Goal: Task Accomplishment & Management: Use online tool/utility

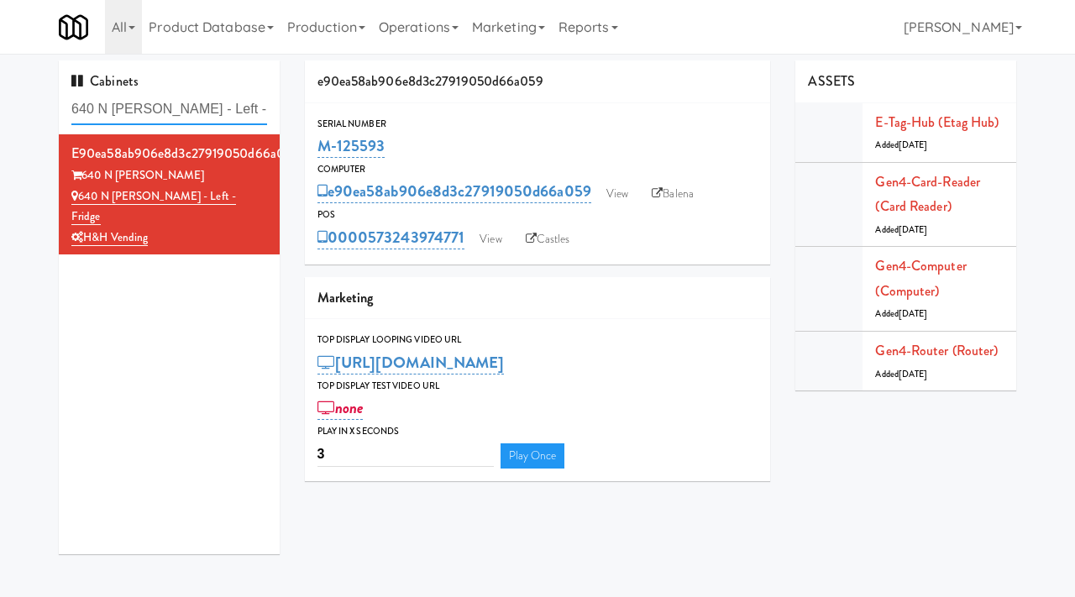
click at [228, 94] on input "640 N Wells - Left - Fridge" at bounding box center [169, 109] width 196 height 31
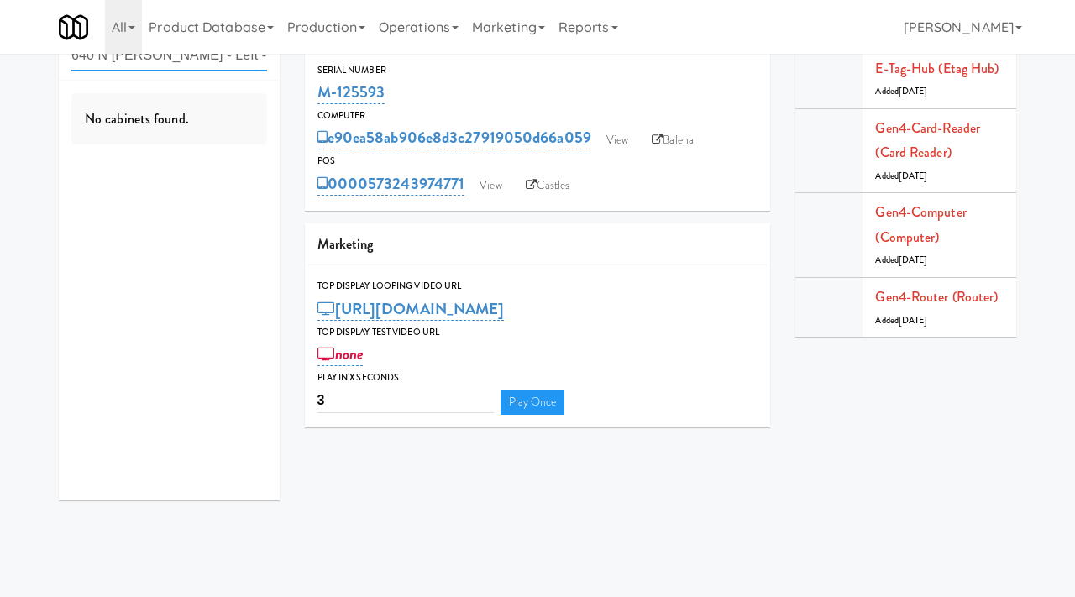
paste input "Notre Dame - Cooler"
type input "Notre Dame - Cooler"
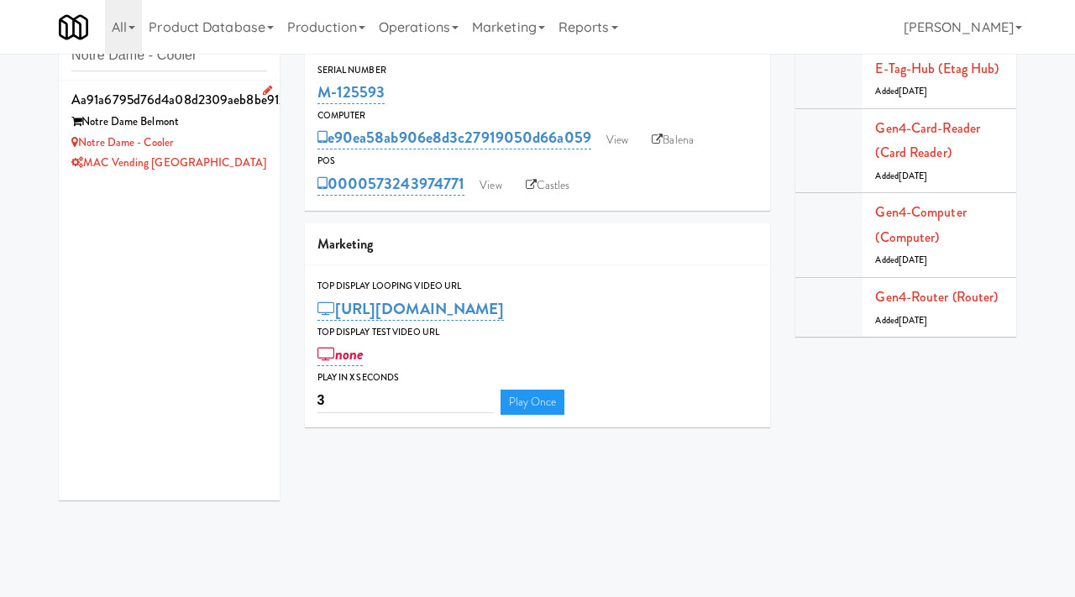
click at [249, 143] on div "Notre Dame - Cooler" at bounding box center [169, 143] width 196 height 21
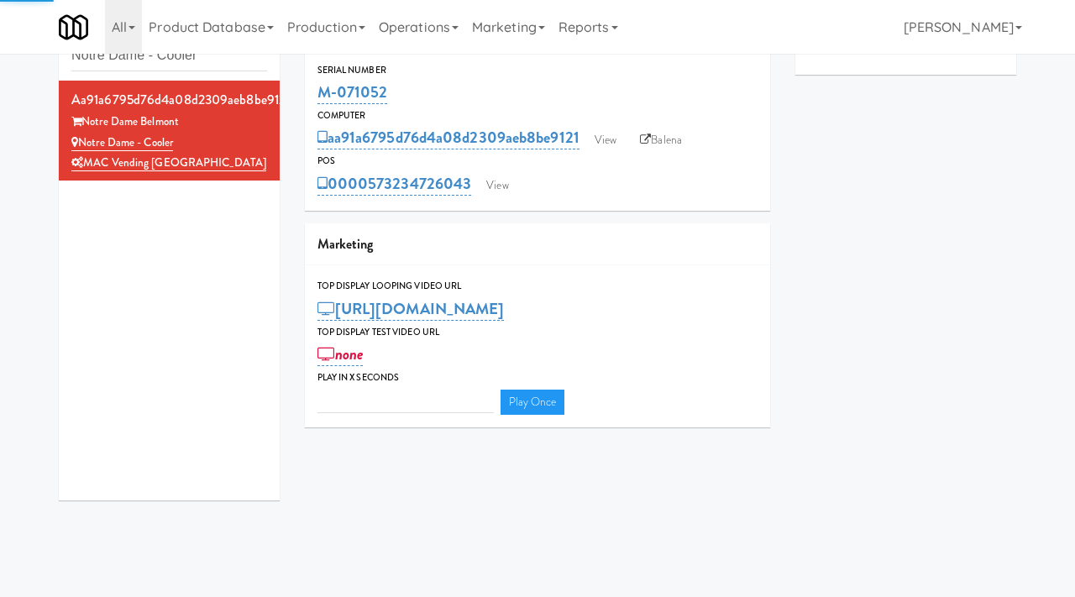
type input "3"
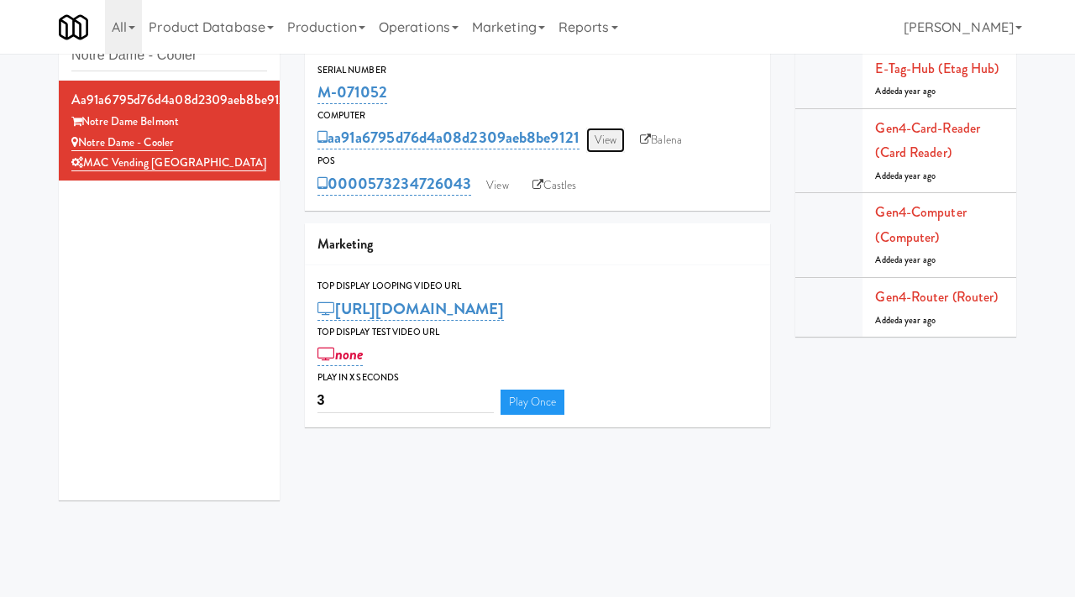
click at [611, 143] on link "View" at bounding box center [605, 140] width 39 height 25
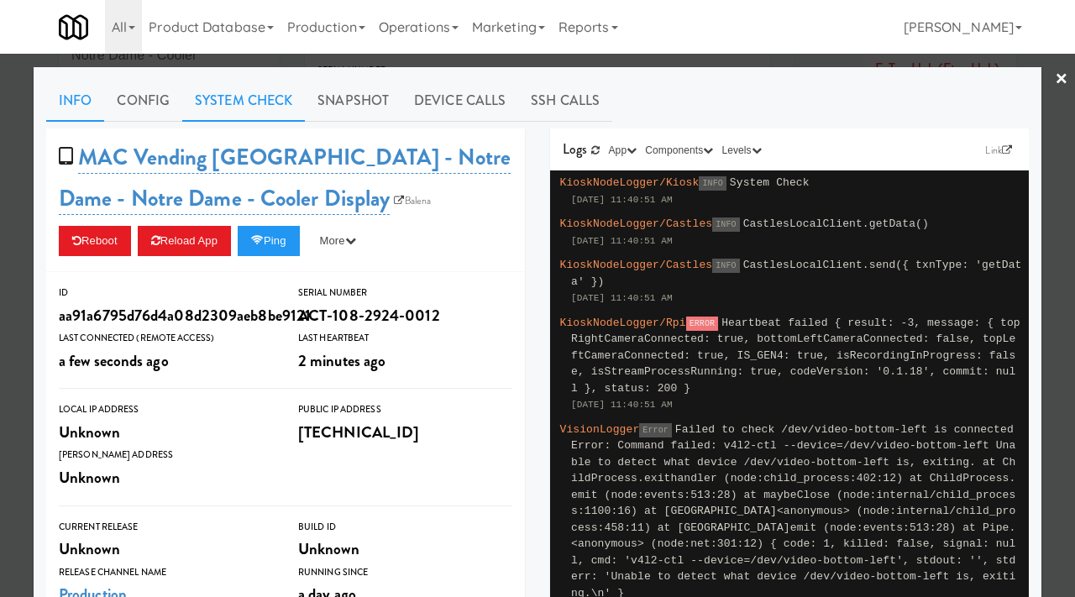
click at [280, 108] on link "System Check" at bounding box center [243, 101] width 123 height 42
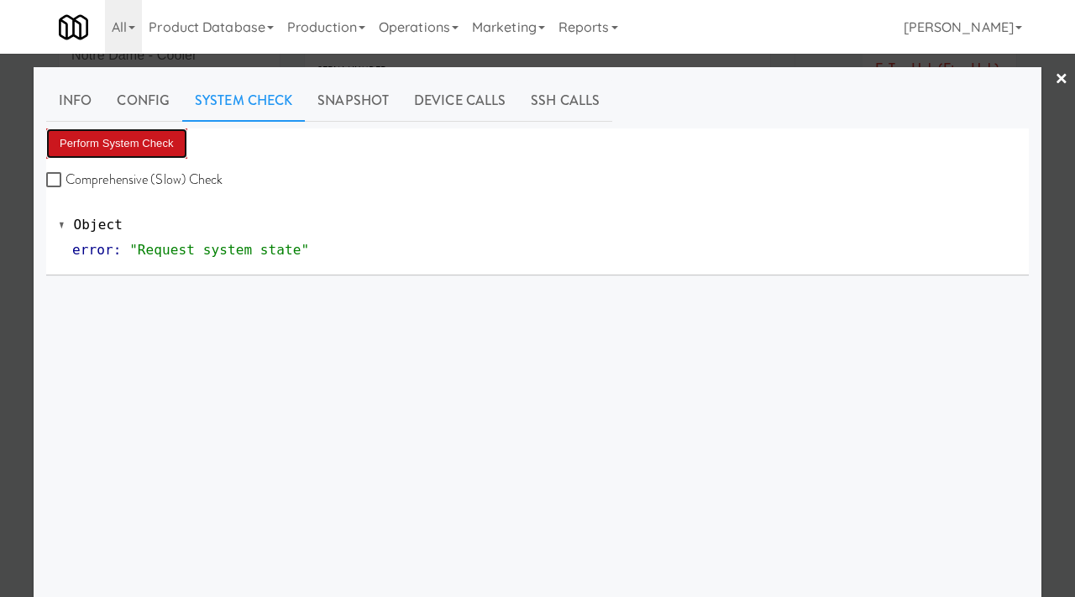
click at [155, 140] on button "Perform System Check" at bounding box center [116, 143] width 141 height 30
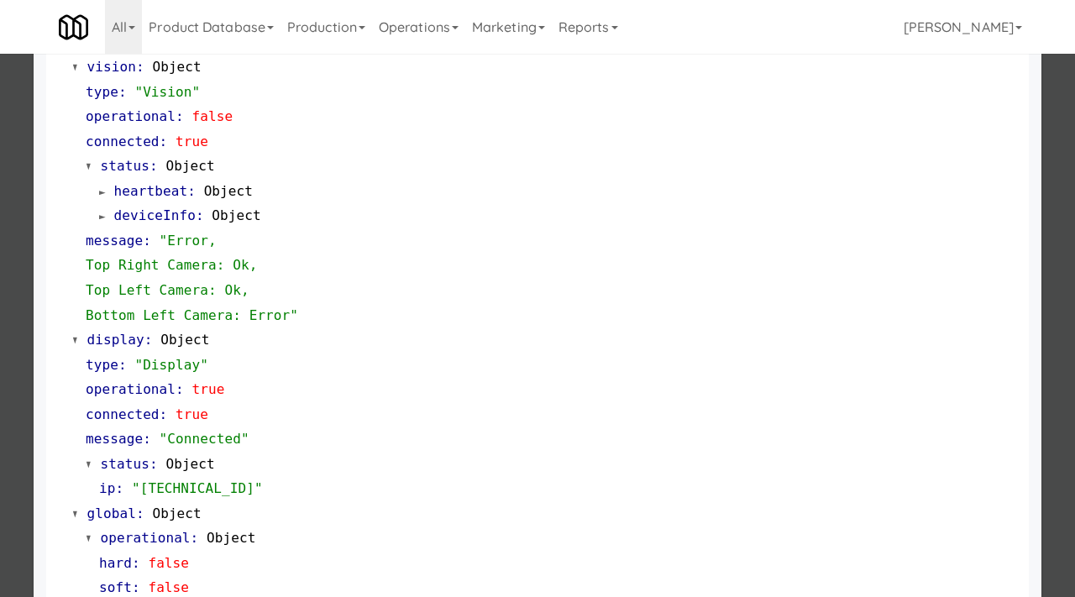
scroll to position [679, 0]
click at [12, 201] on div at bounding box center [537, 298] width 1075 height 597
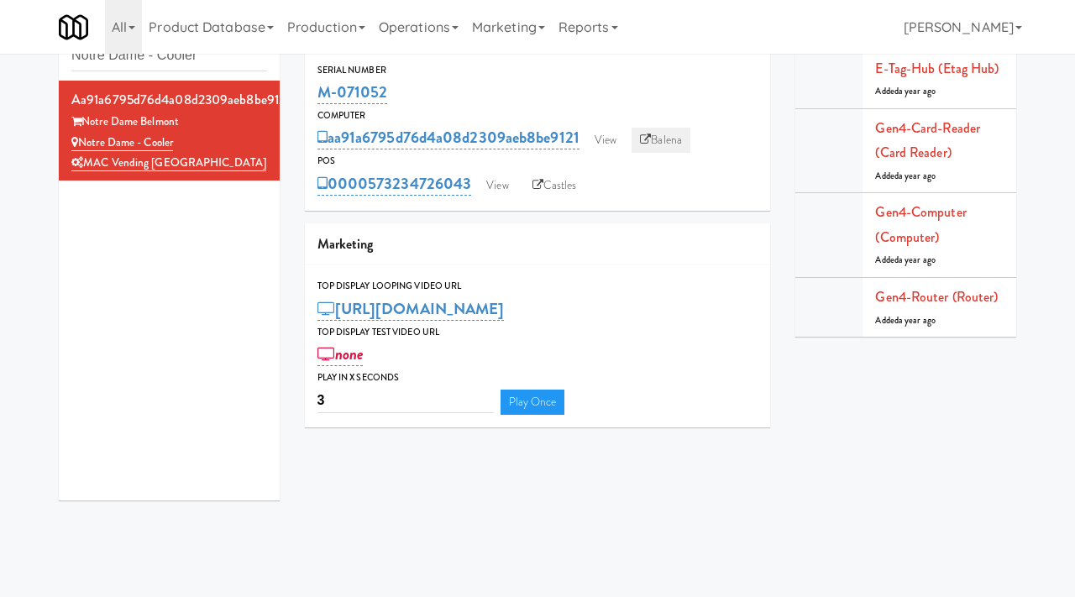
click at [660, 149] on link "Balena" at bounding box center [661, 140] width 59 height 25
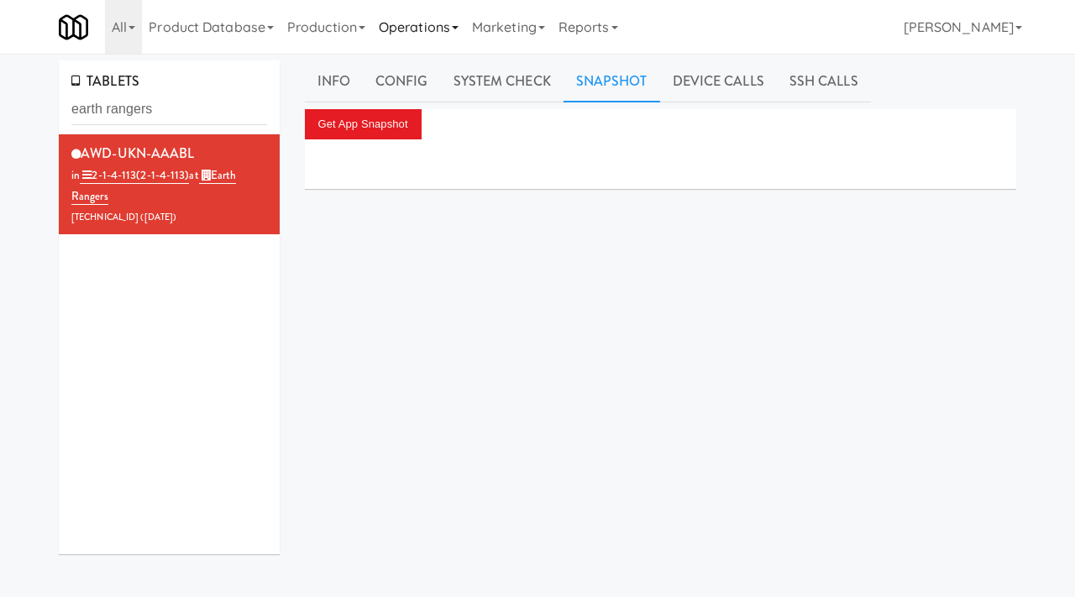
click at [432, 28] on link "Operations" at bounding box center [418, 27] width 93 height 54
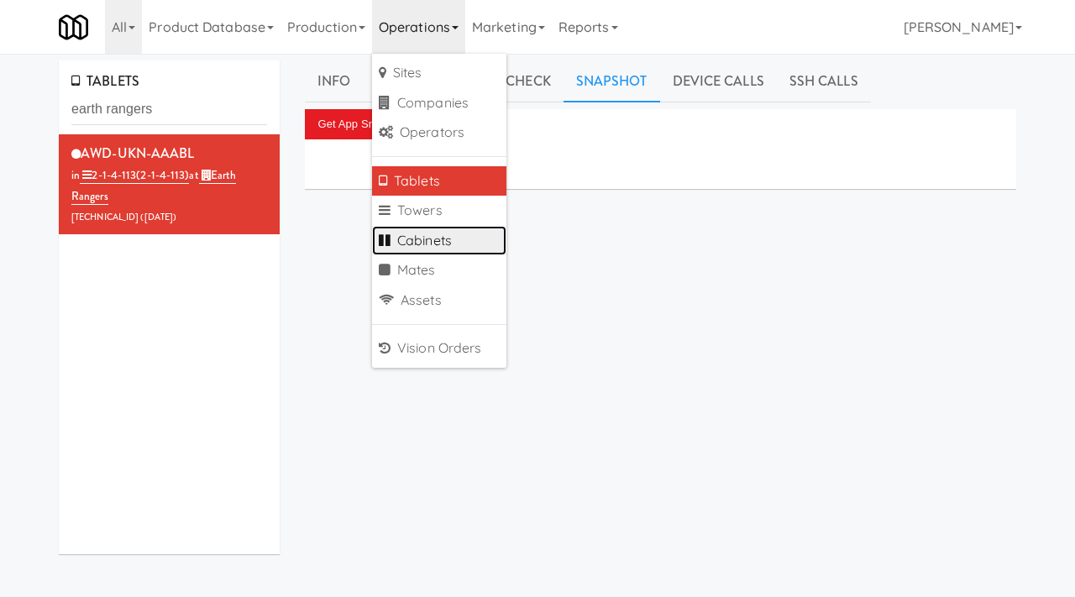
click at [438, 239] on link "Cabinets" at bounding box center [439, 241] width 134 height 30
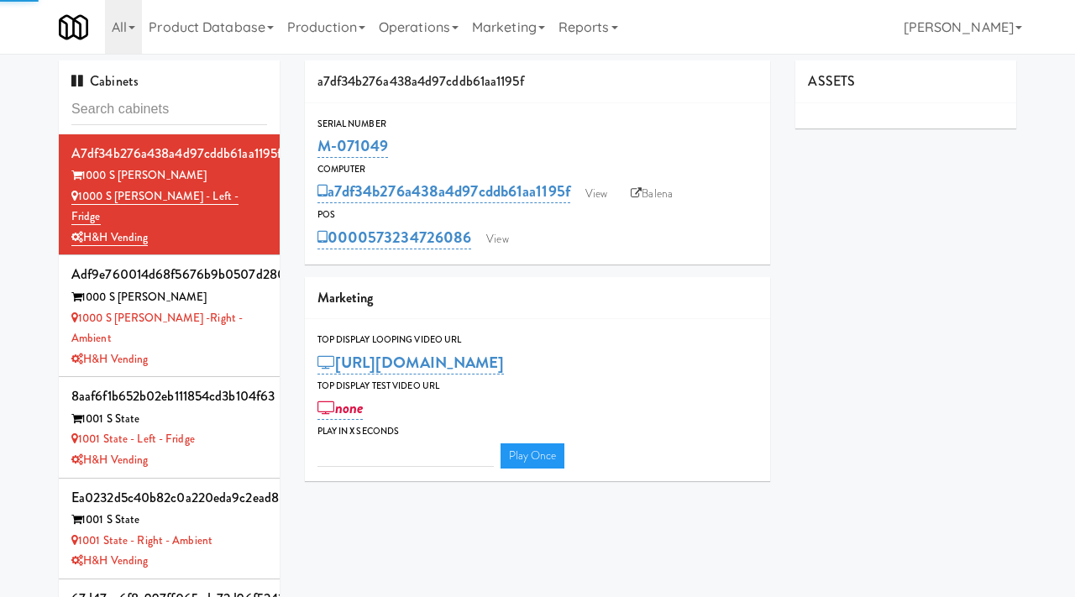
type input "3"
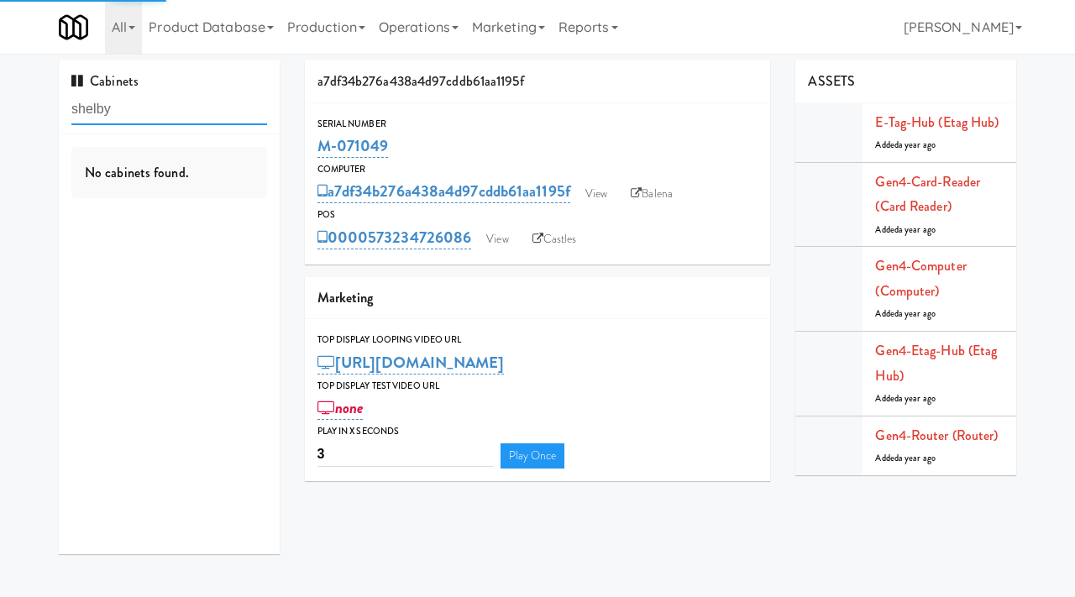
type input "shelby"
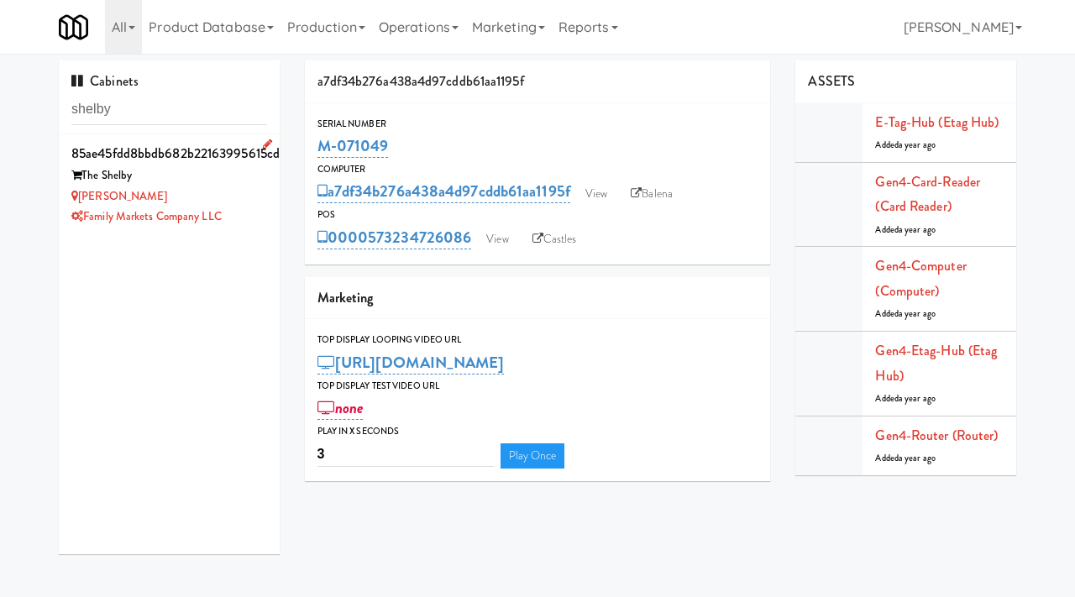
click at [192, 187] on div "Shelby Combo" at bounding box center [169, 196] width 196 height 21
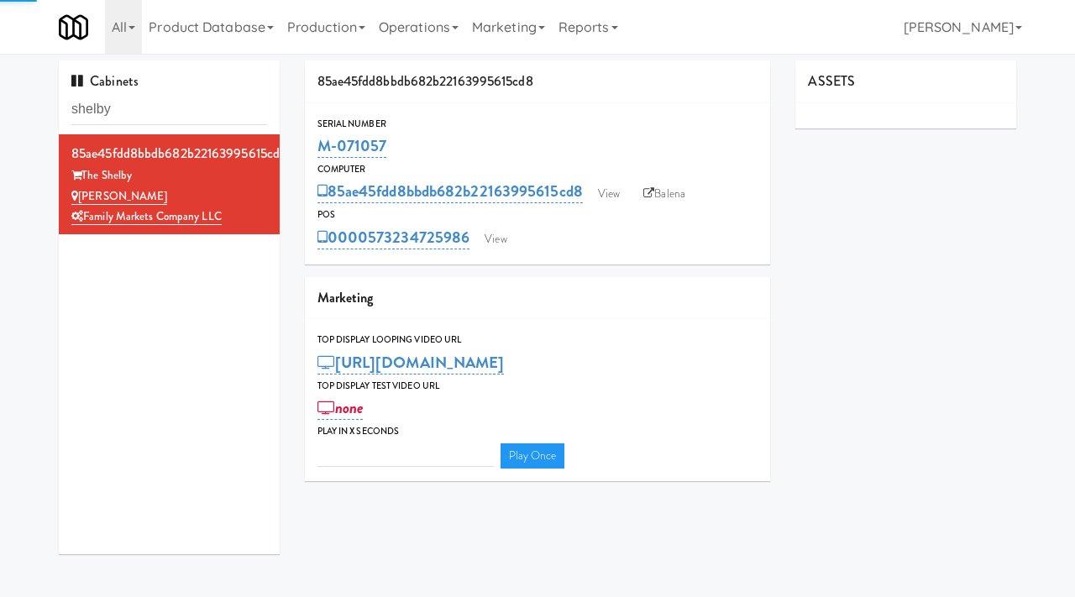
type input "3"
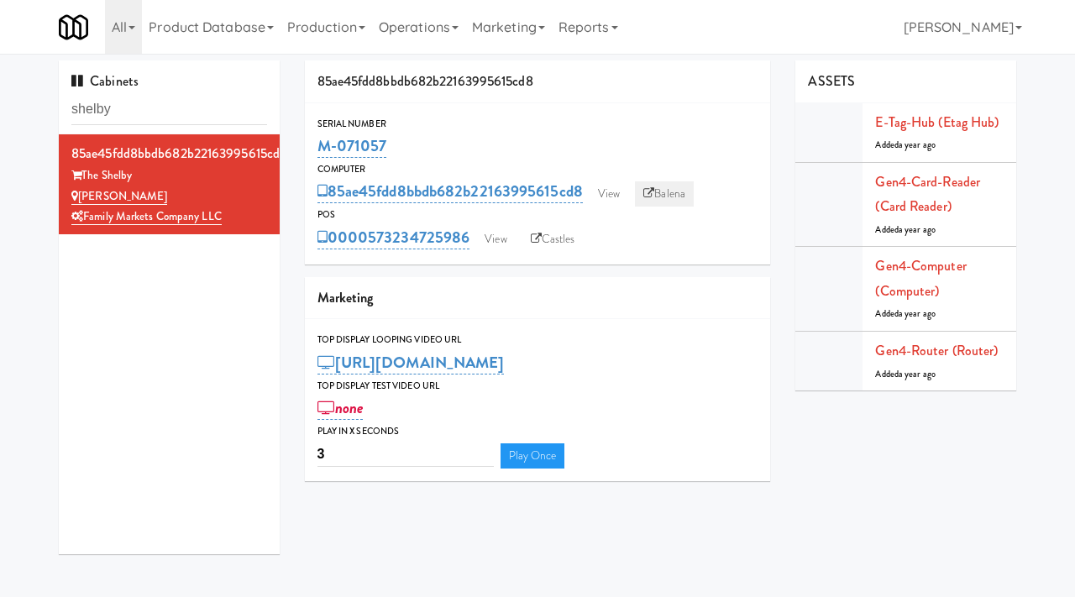
click at [674, 198] on link "Balena" at bounding box center [664, 193] width 59 height 25
click at [675, 188] on link "Balena" at bounding box center [664, 193] width 59 height 25
drag, startPoint x: 141, startPoint y: 111, endPoint x: 56, endPoint y: 113, distance: 84.8
click at [56, 113] on div "Cabinets shelby 85ae45fdd8bbdb682b22163995615cd8 The Shelby Shelby Combo Family…" at bounding box center [169, 313] width 246 height 506
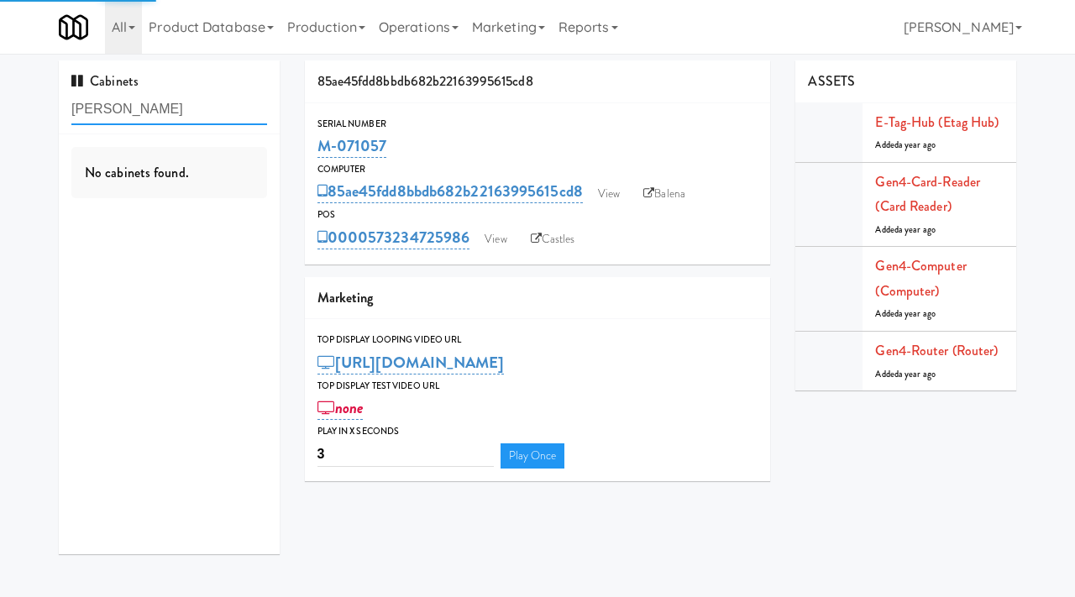
type input "ned"
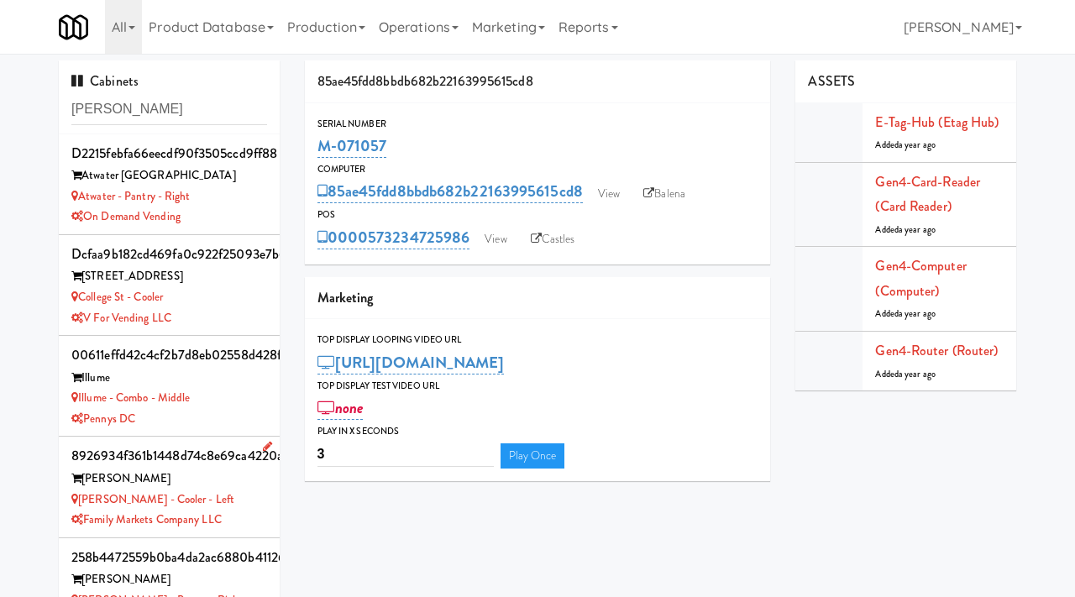
click at [244, 475] on div "NED" at bounding box center [169, 479] width 196 height 21
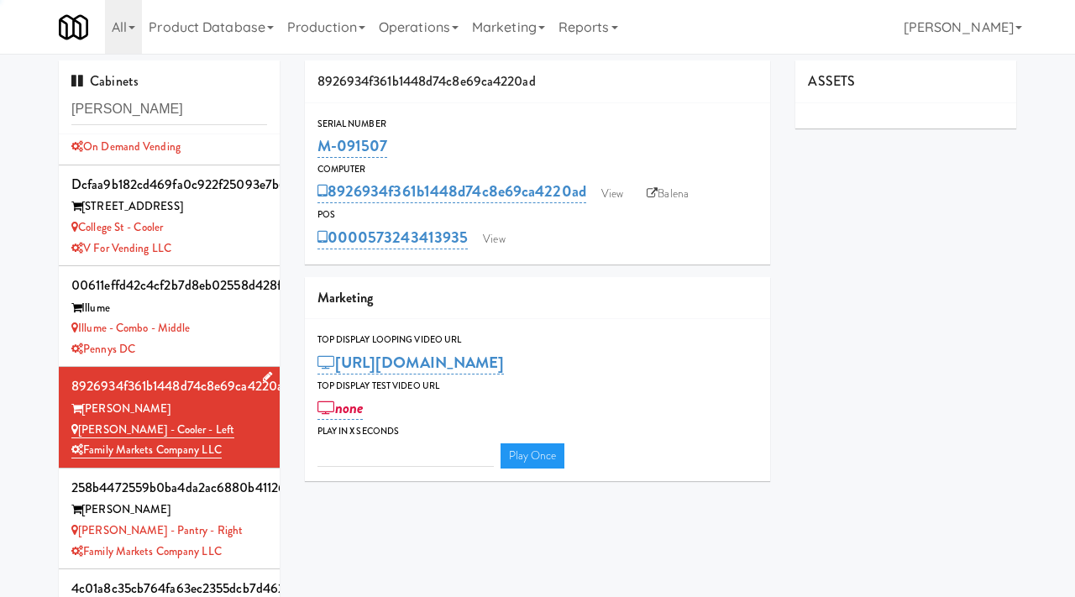
scroll to position [102, 0]
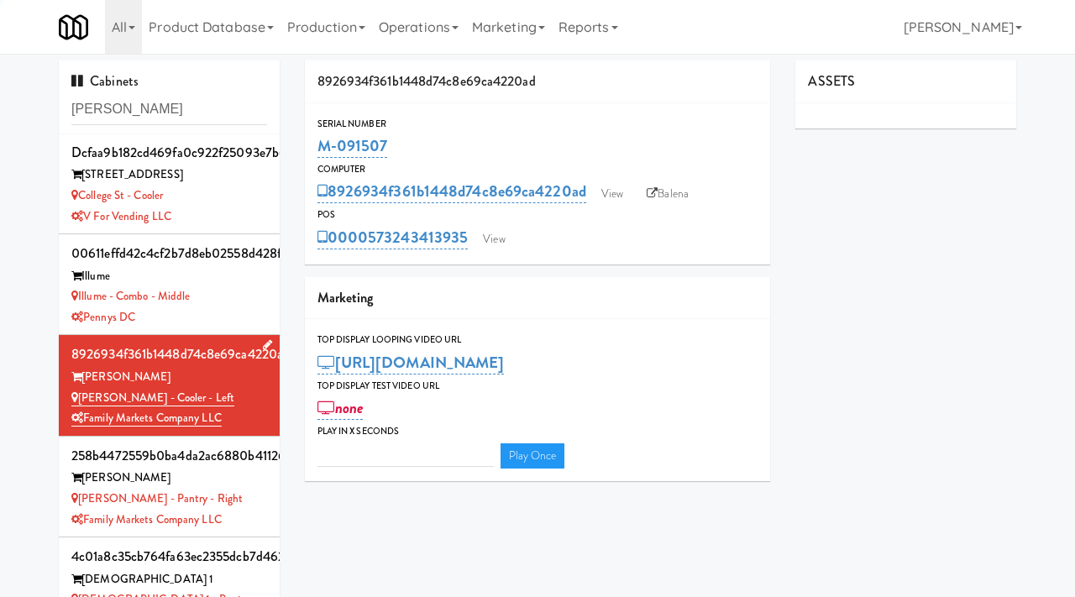
type input "3"
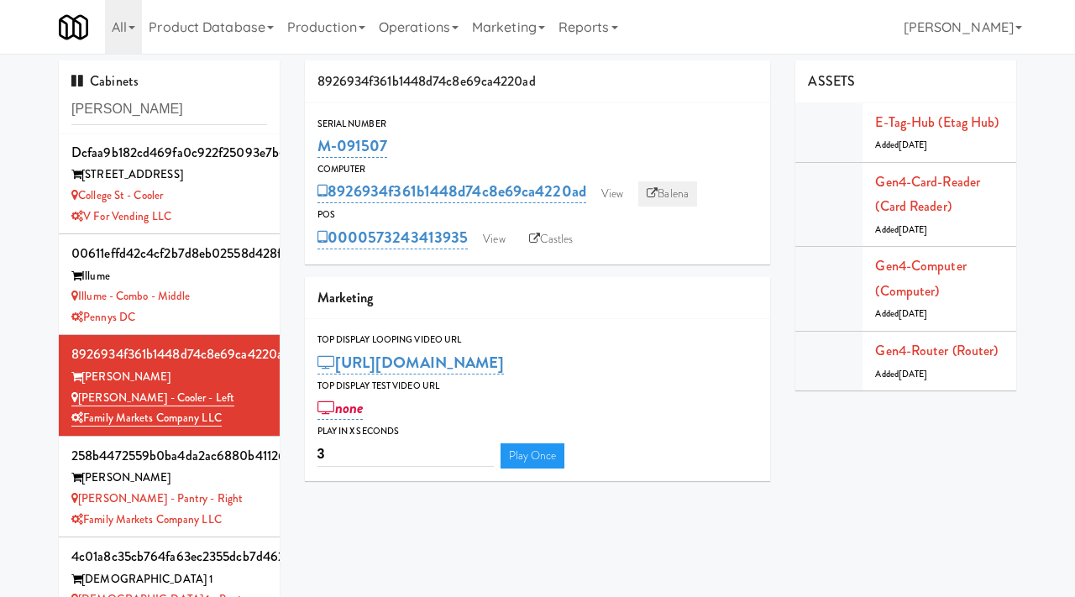
click at [672, 192] on link "Balena" at bounding box center [667, 193] width 59 height 25
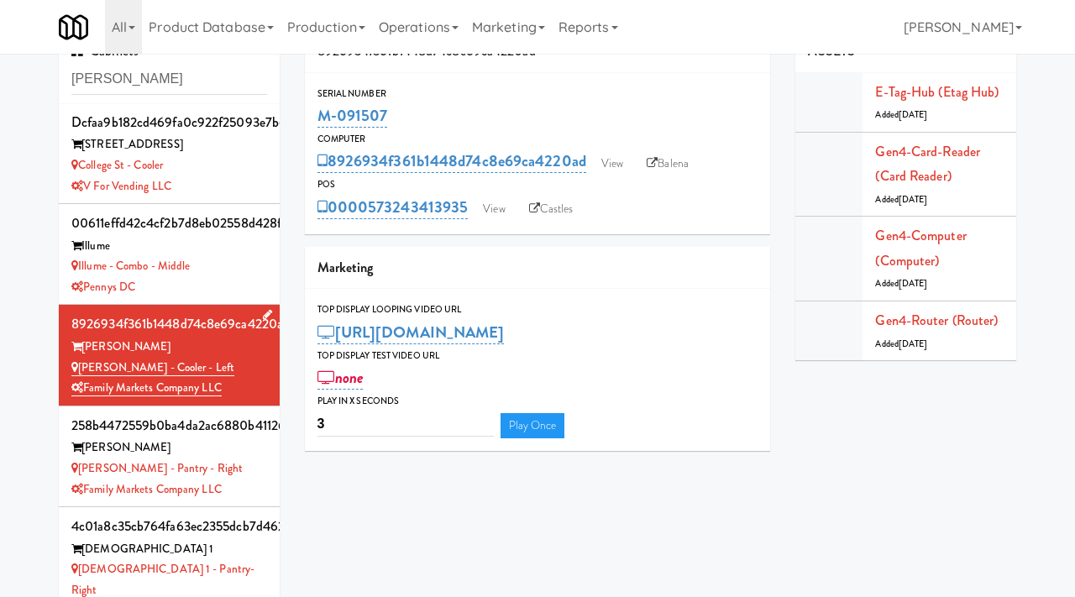
scroll to position [54, 0]
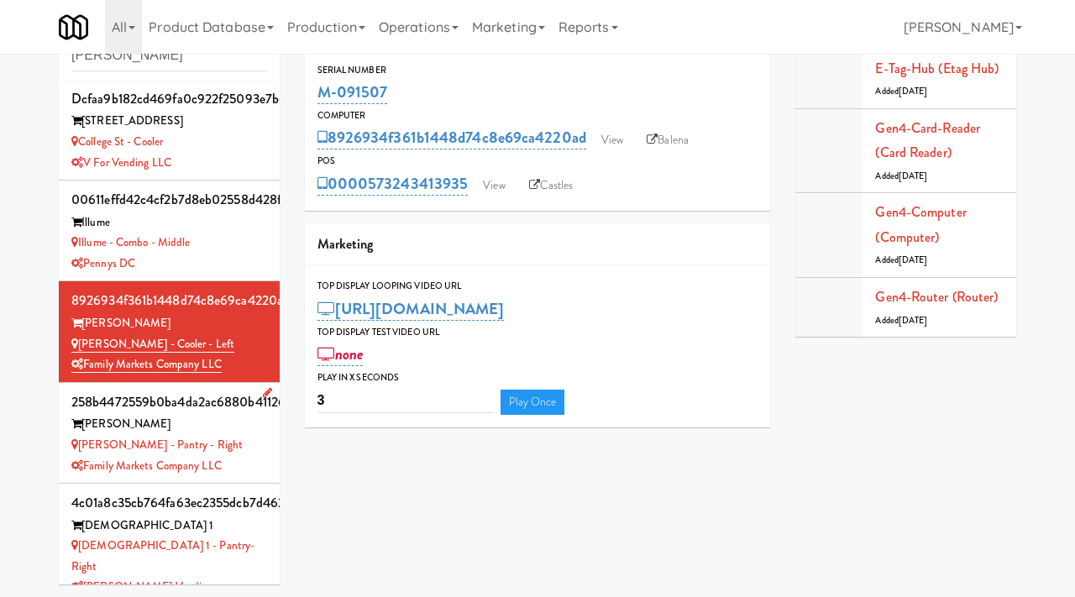
click at [248, 437] on div "NED - Pantry - Right" at bounding box center [169, 445] width 196 height 21
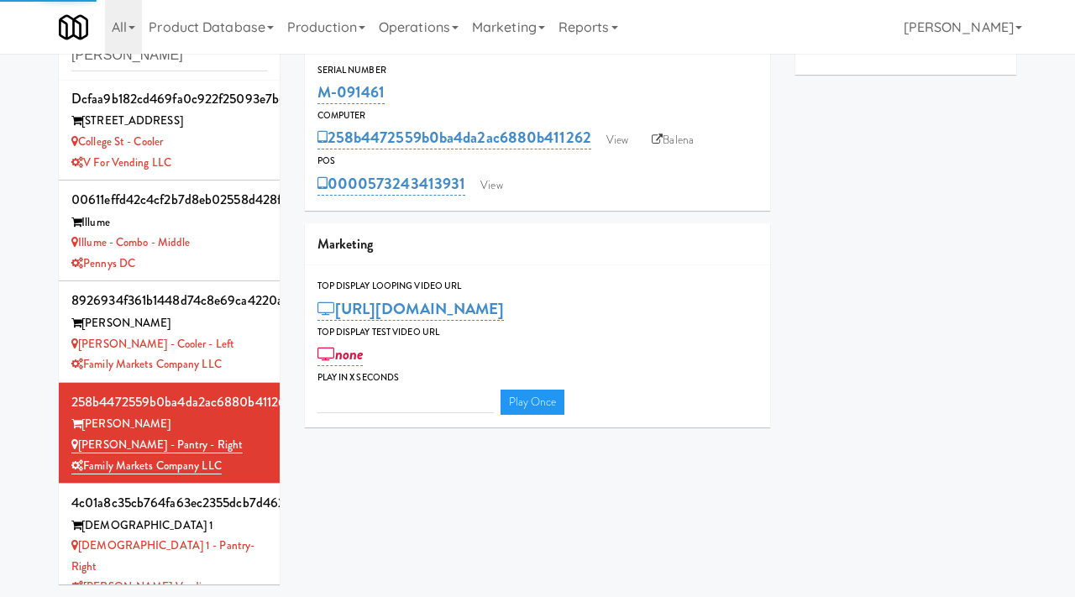
type input "3"
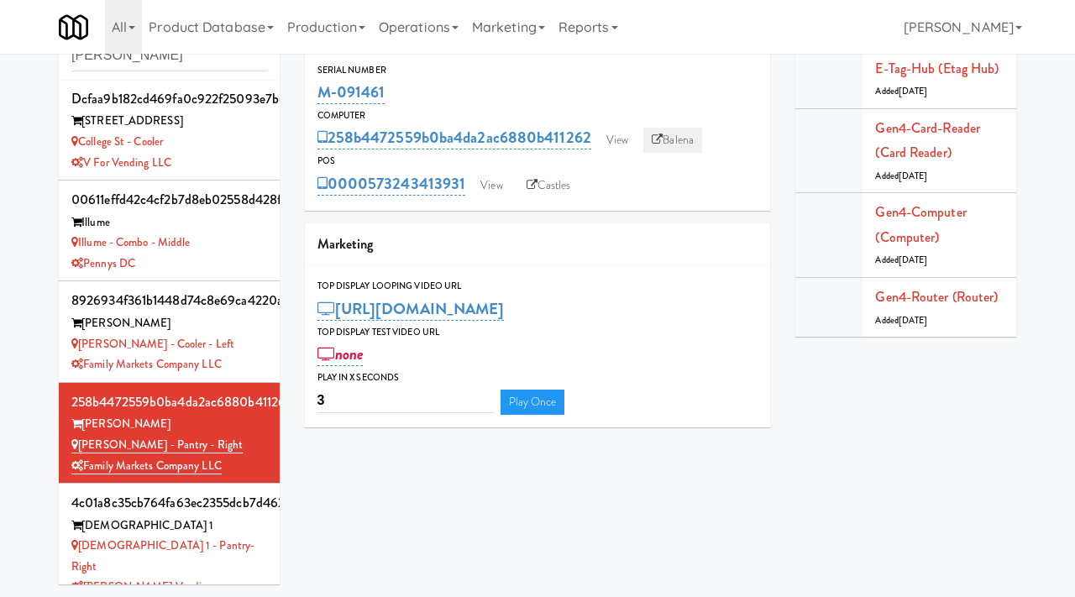
click at [686, 140] on link "Balena" at bounding box center [672, 140] width 59 height 25
drag, startPoint x: 161, startPoint y: 65, endPoint x: 59, endPoint y: 56, distance: 102.8
click at [59, 56] on div "Cabinets ned" at bounding box center [169, 44] width 221 height 74
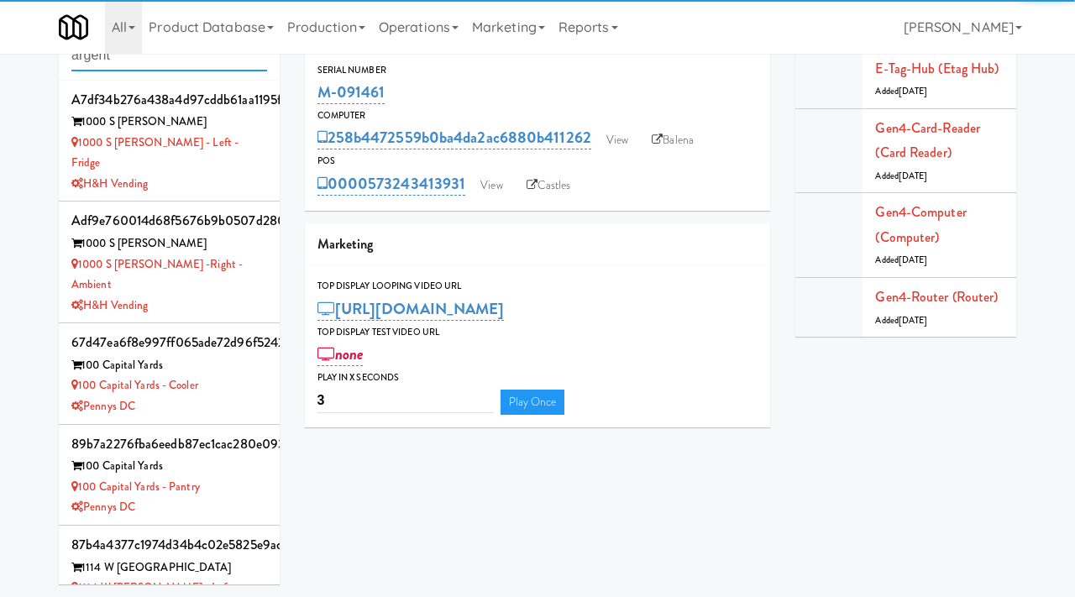
type input "argent"
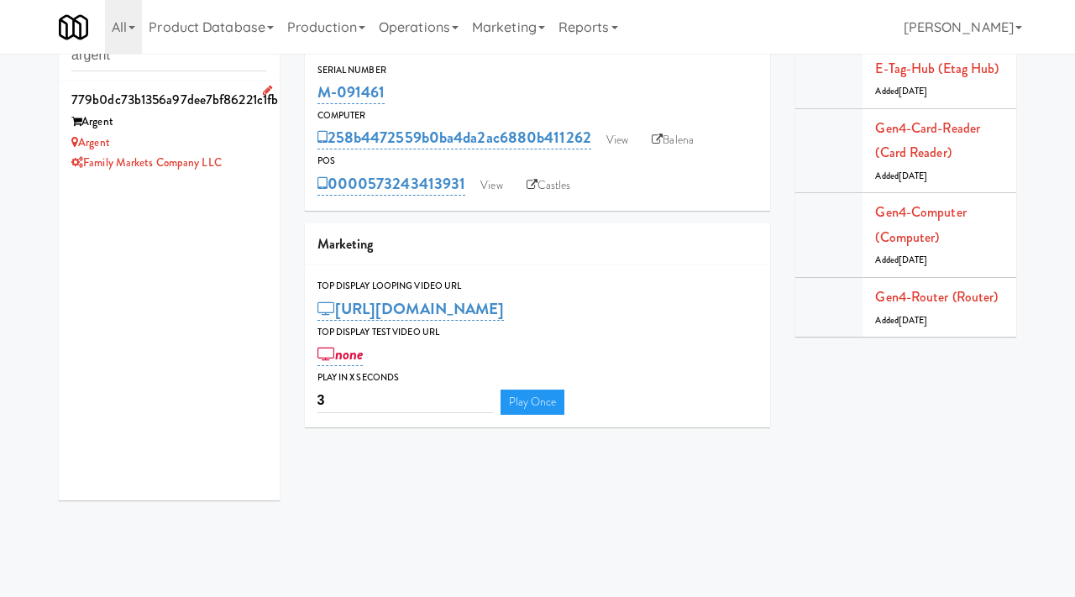
click at [191, 123] on div "Argent" at bounding box center [169, 122] width 196 height 21
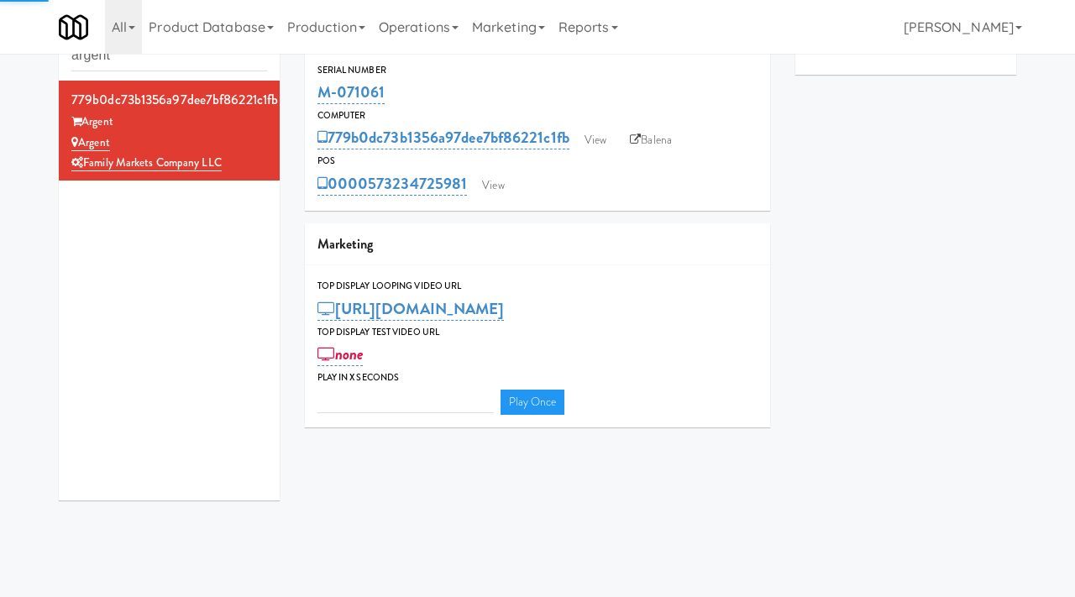
type input "3"
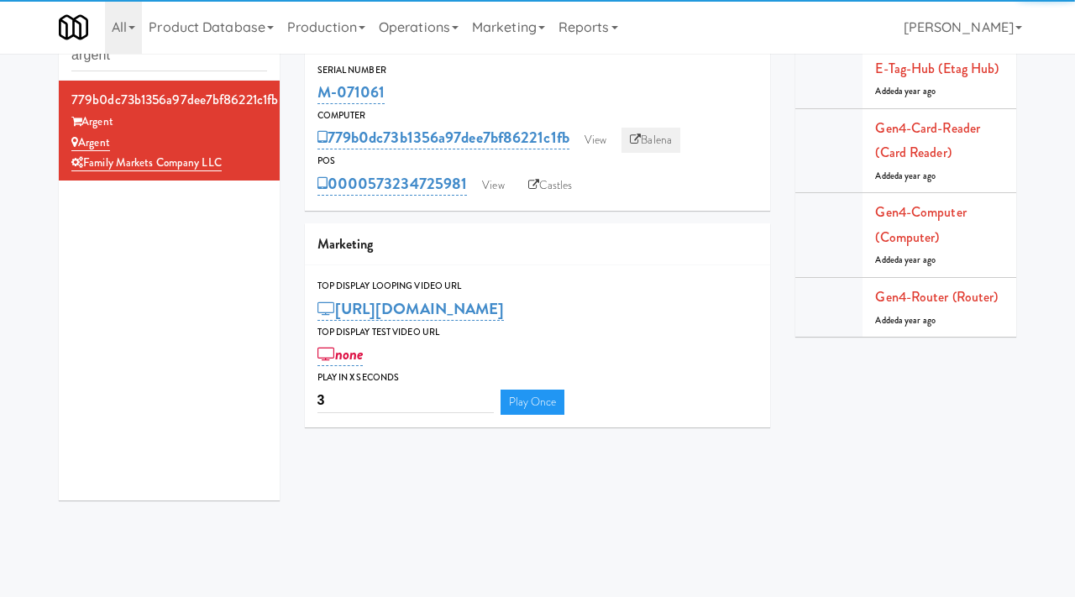
click at [664, 140] on link "Balena" at bounding box center [650, 140] width 59 height 25
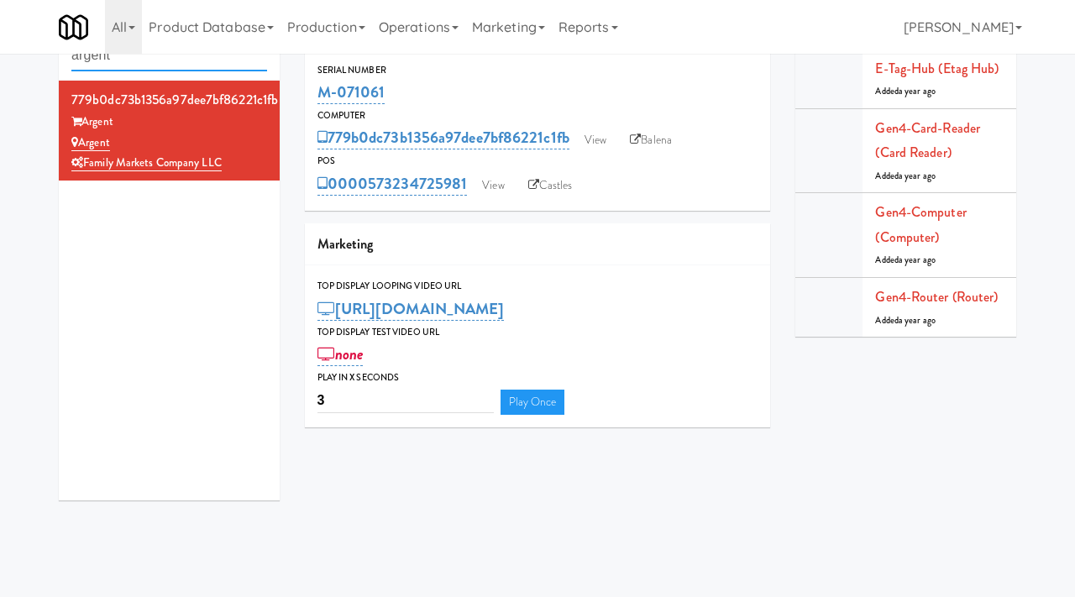
drag, startPoint x: 151, startPoint y: 63, endPoint x: 30, endPoint y: 60, distance: 121.0
click at [30, 60] on div "Cabinets argent 779b0dc73b1356a97dee7bf86221c1fb Argent Argent Family Markets C…" at bounding box center [537, 260] width 1075 height 506
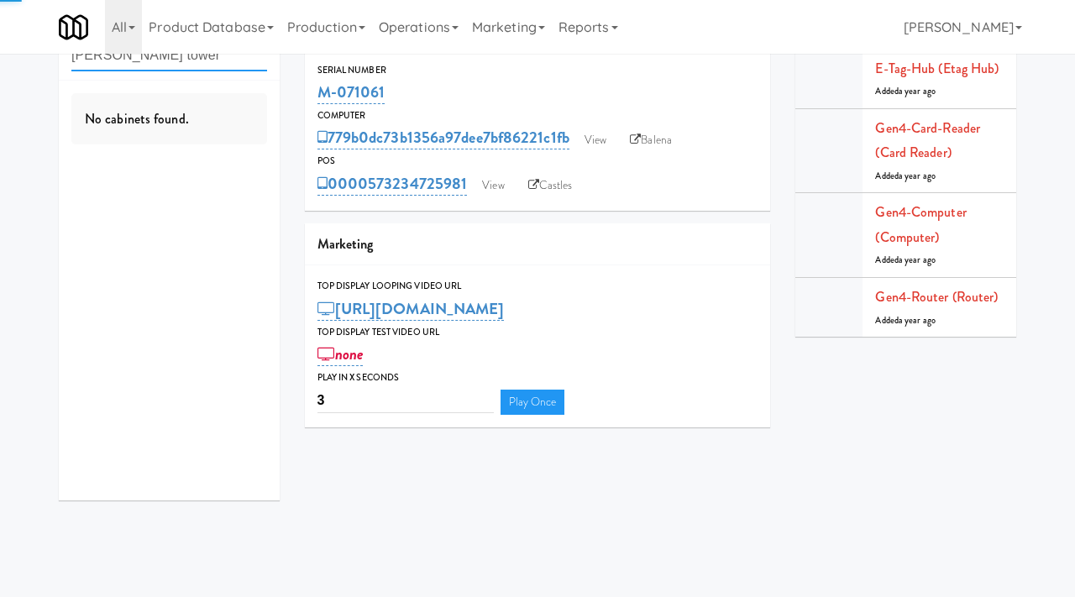
type input "steward tower"
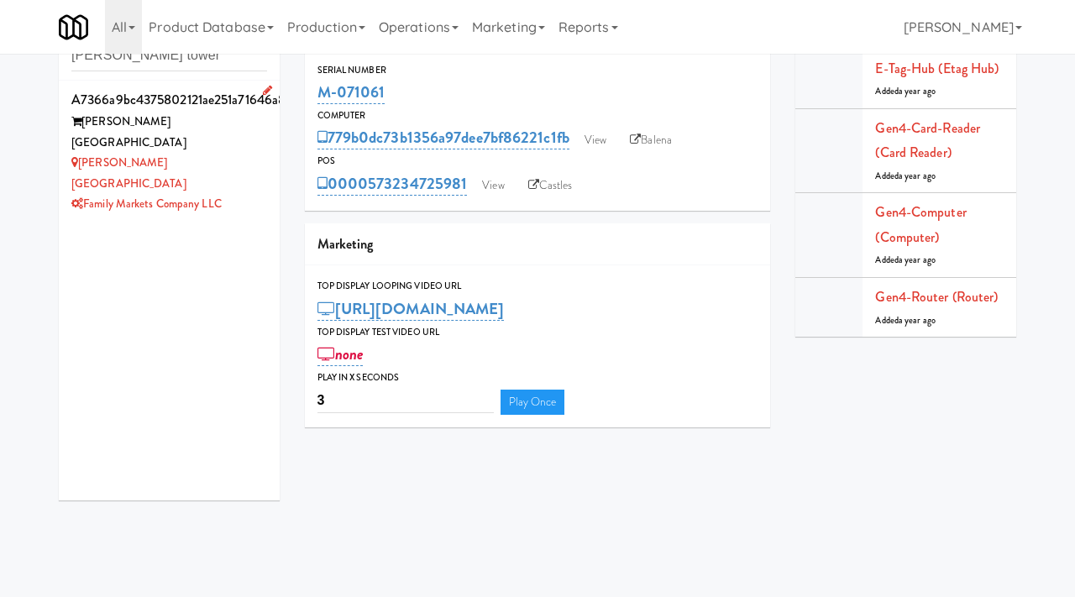
click at [208, 124] on div "Steward Tower" at bounding box center [169, 132] width 196 height 41
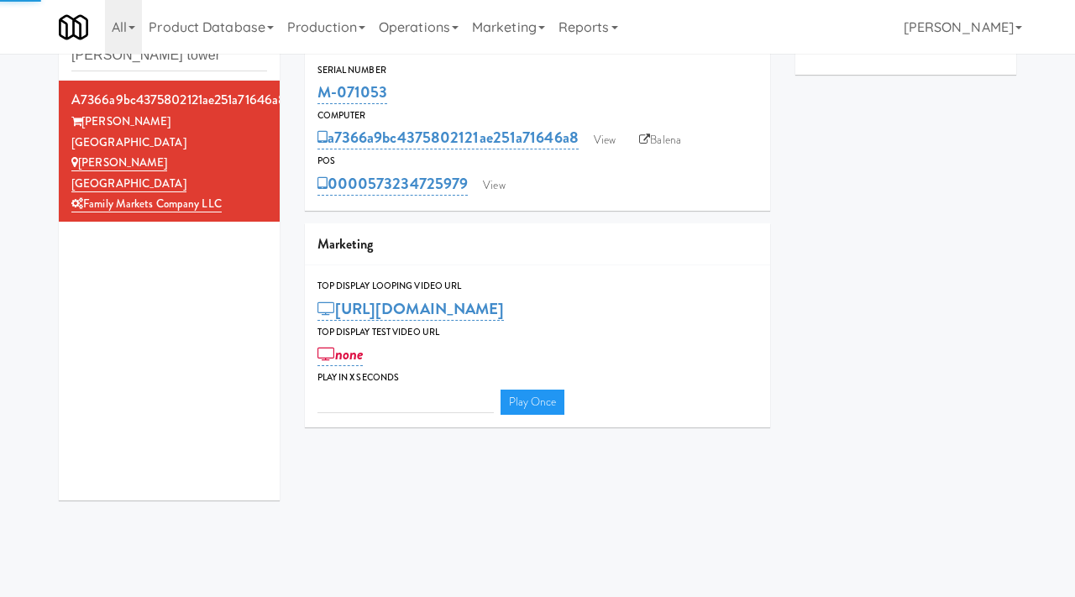
type input "3"
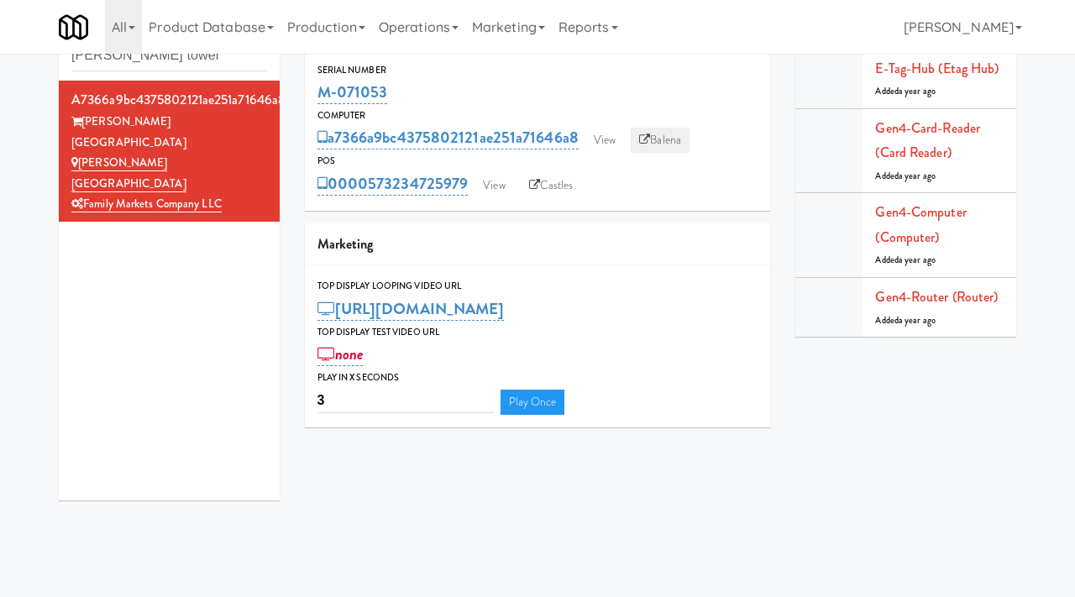
click at [670, 138] on link "Balena" at bounding box center [660, 140] width 59 height 25
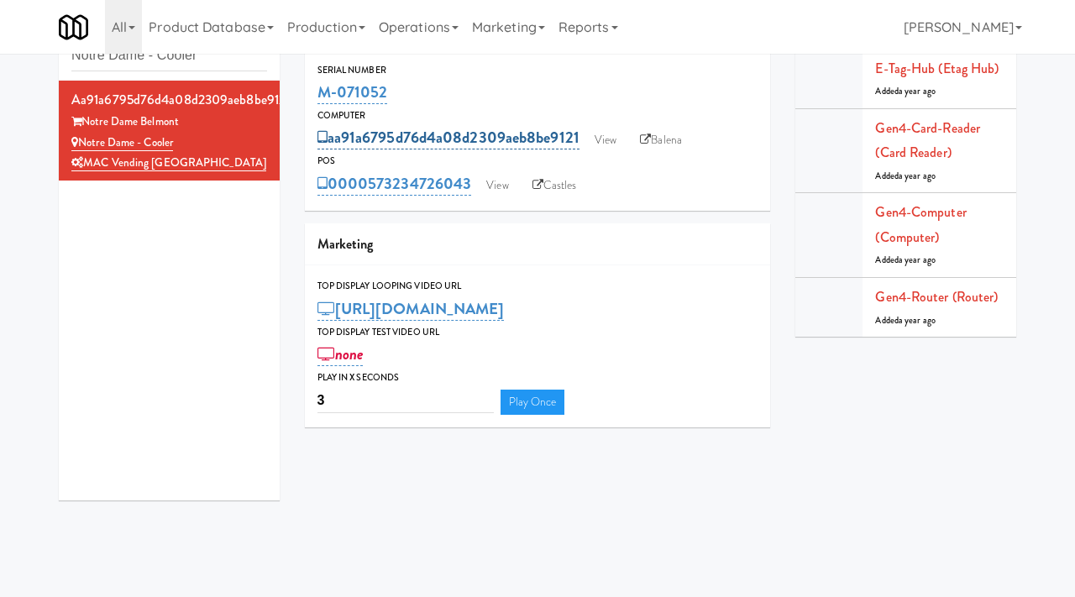
scroll to position [54, 0]
click at [599, 135] on link "View" at bounding box center [605, 140] width 39 height 25
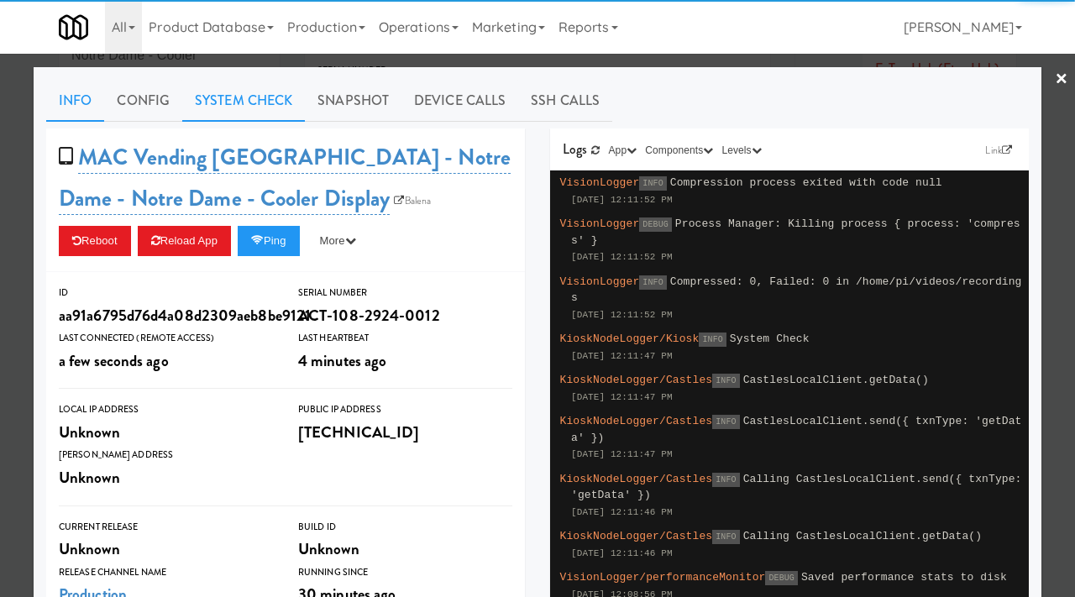
click at [237, 102] on link "System Check" at bounding box center [243, 101] width 123 height 42
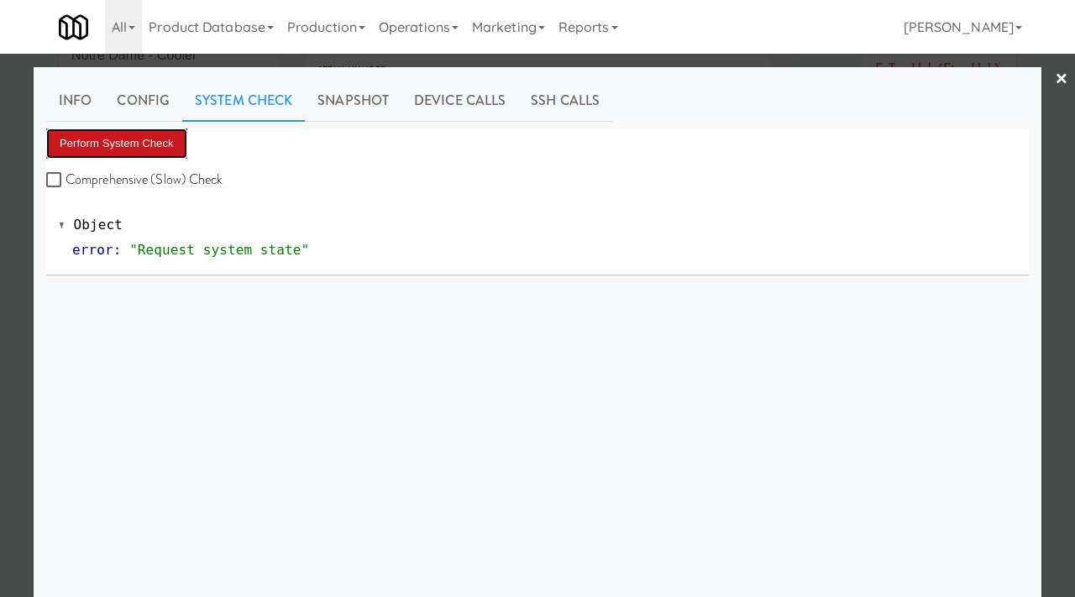
click at [150, 145] on button "Perform System Check" at bounding box center [116, 143] width 141 height 30
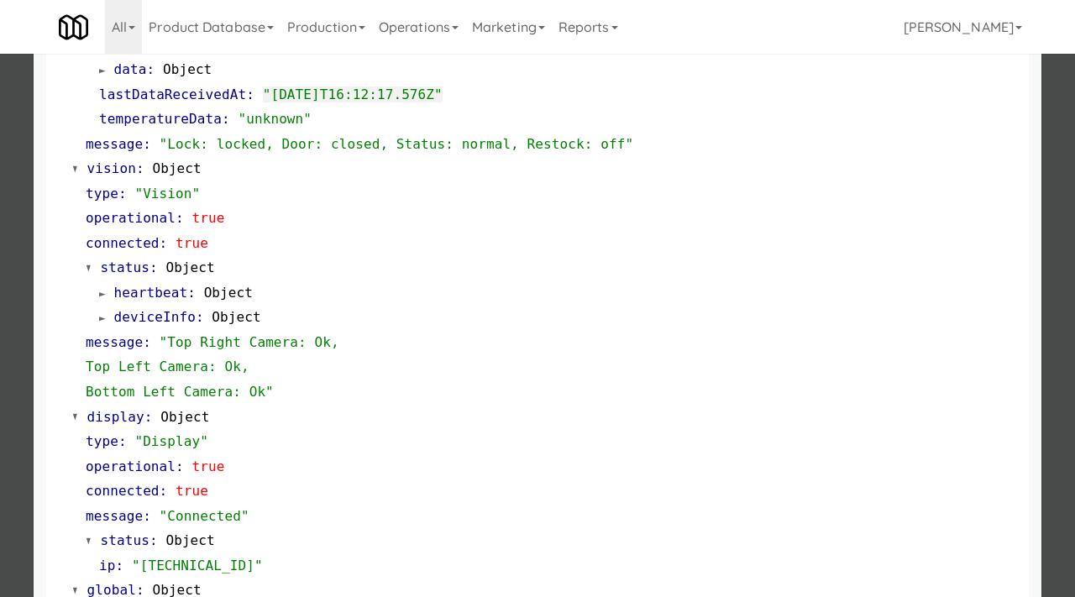
scroll to position [732, 0]
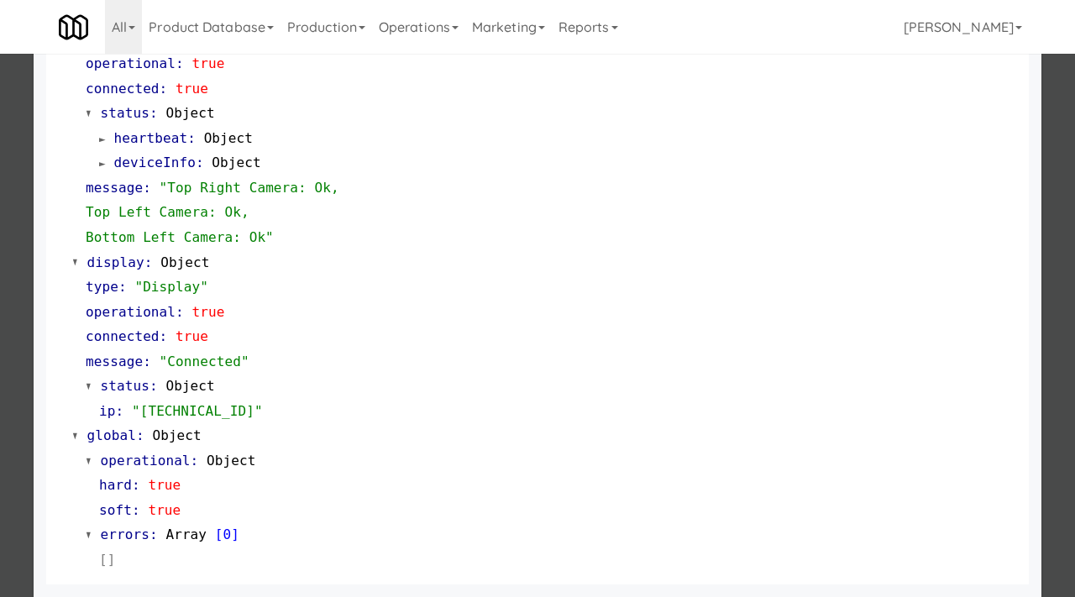
click at [24, 173] on div at bounding box center [537, 298] width 1075 height 597
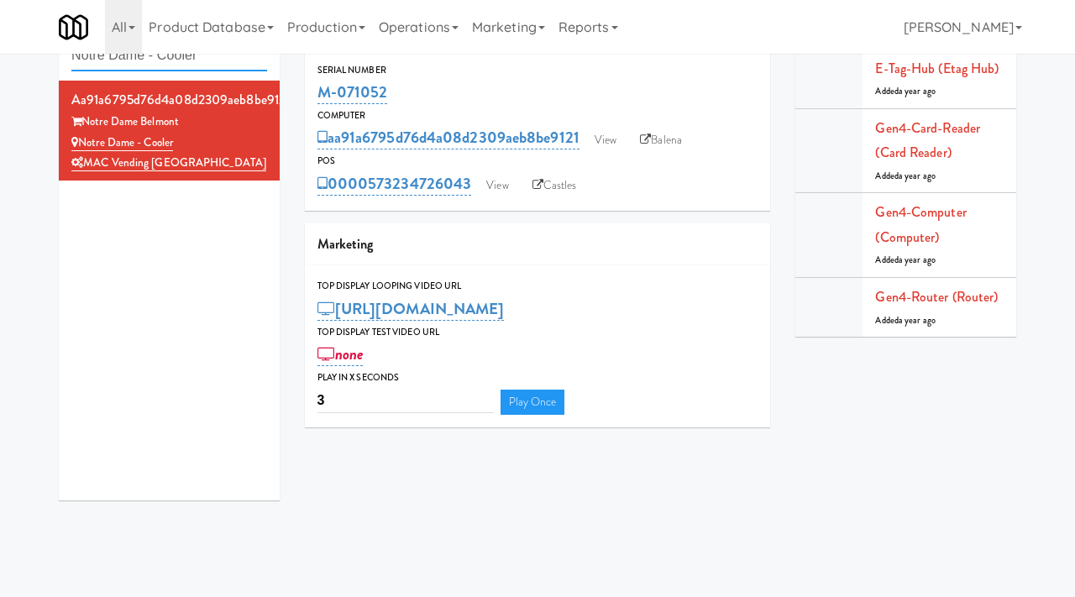
drag, startPoint x: 222, startPoint y: 57, endPoint x: 62, endPoint y: 57, distance: 159.6
click at [62, 57] on div "Cabinets Notre Dame - Cooler" at bounding box center [169, 44] width 221 height 74
paste input "Commerce Building Combo"
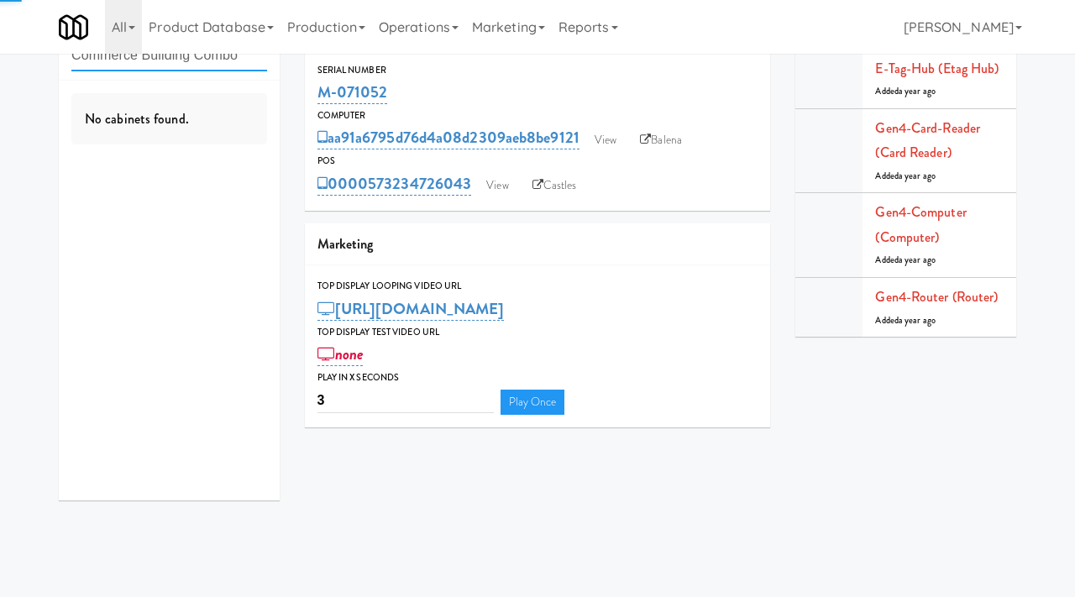
type input "Commerce Building Combo"
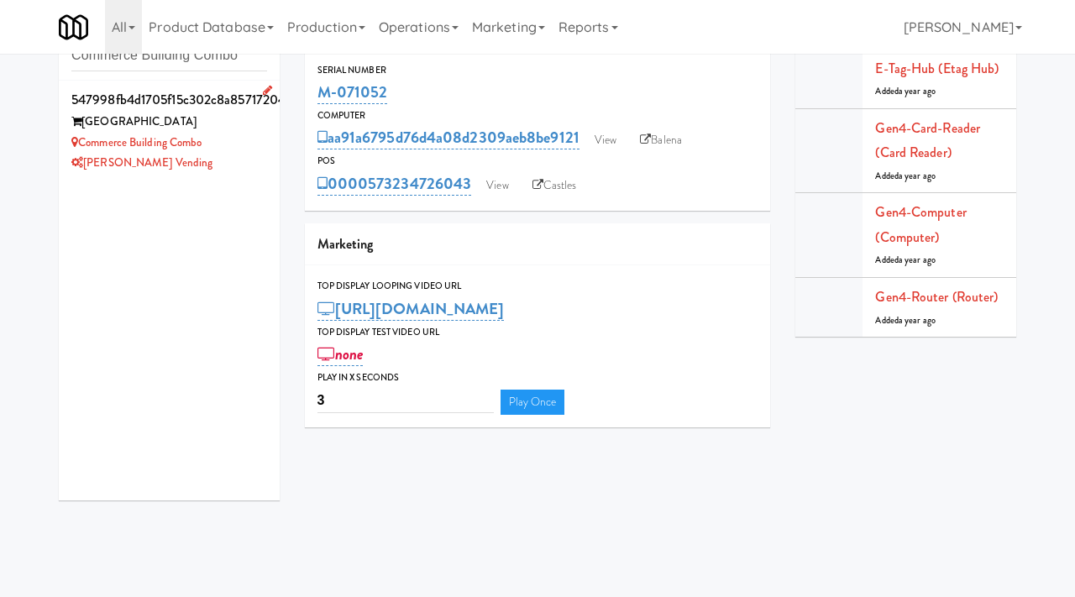
click at [229, 139] on div "Commerce Building Combo" at bounding box center [169, 143] width 196 height 21
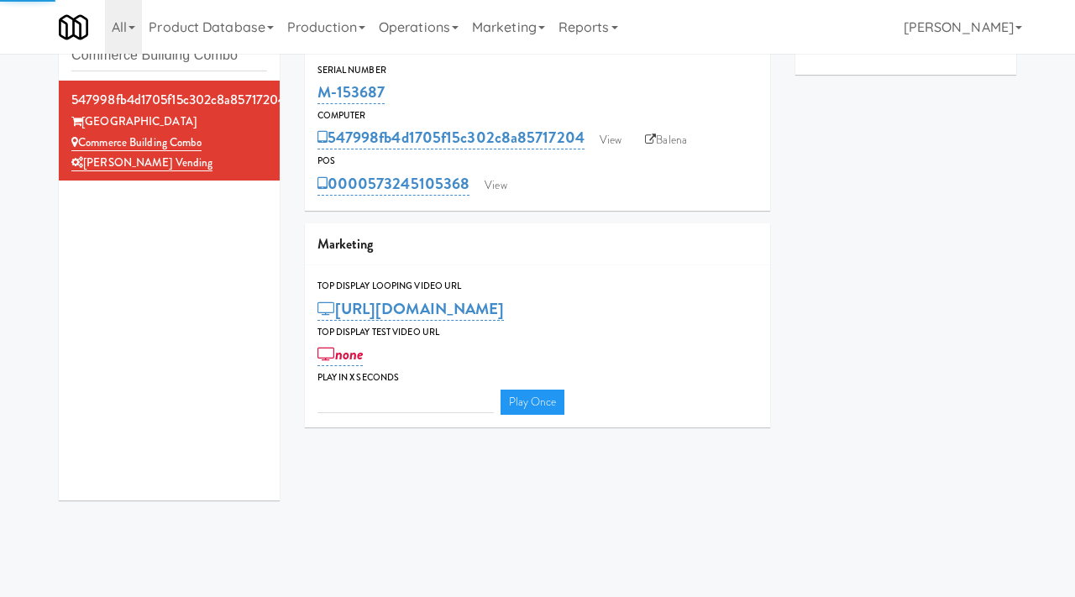
type input "3"
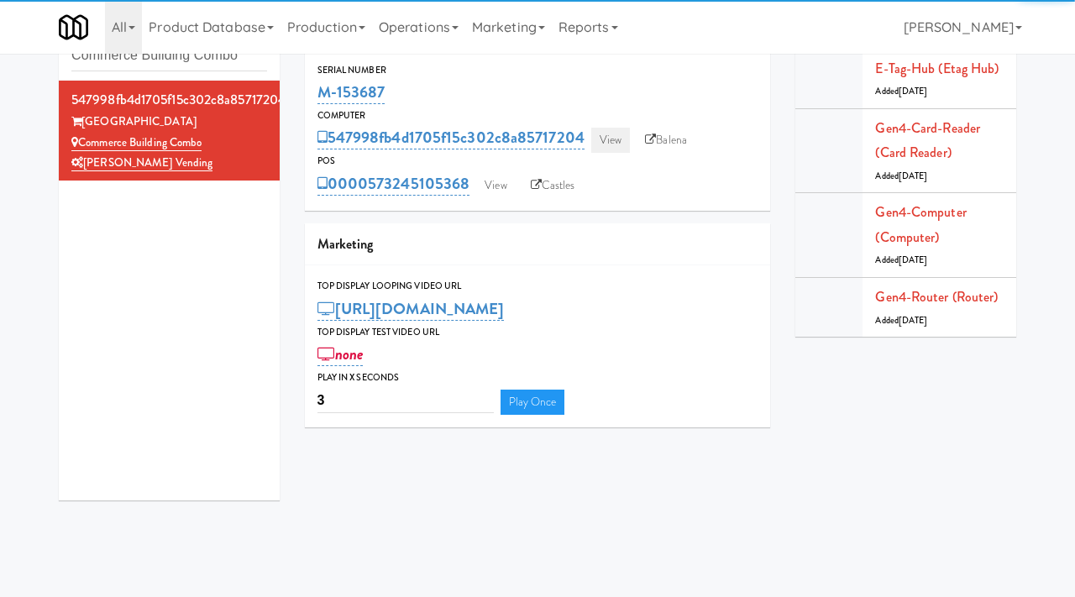
click at [616, 134] on link "View" at bounding box center [610, 140] width 39 height 25
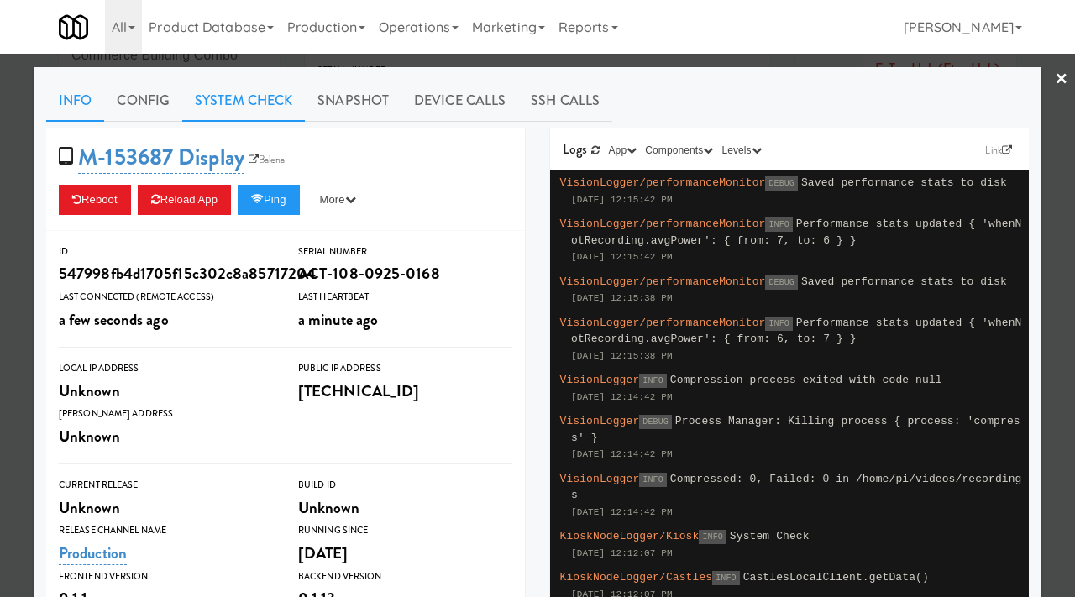
click at [241, 94] on link "System Check" at bounding box center [243, 101] width 123 height 42
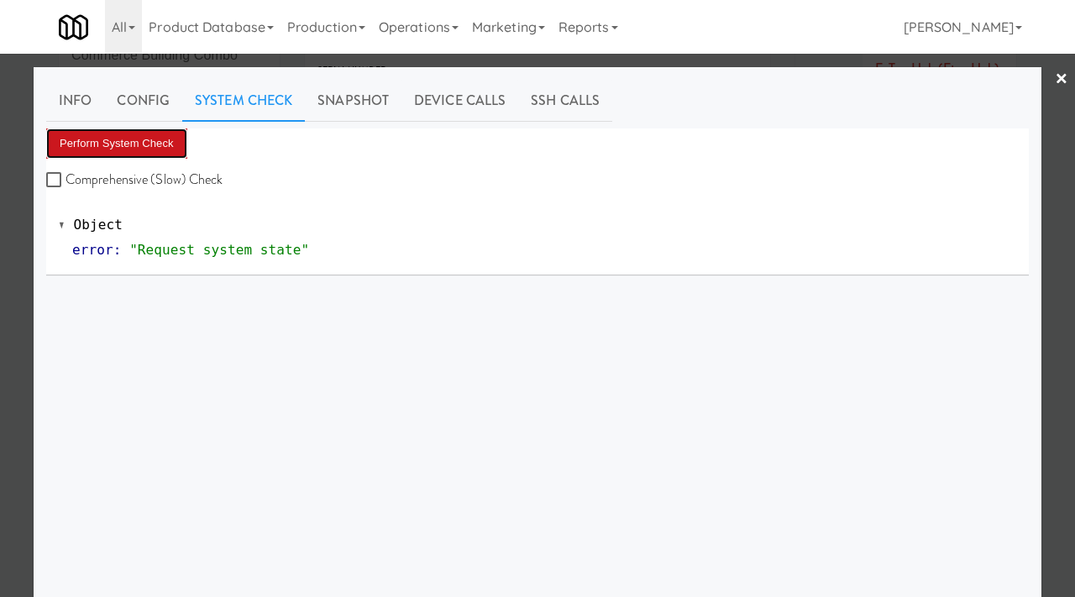
click at [155, 139] on button "Perform System Check" at bounding box center [116, 143] width 141 height 30
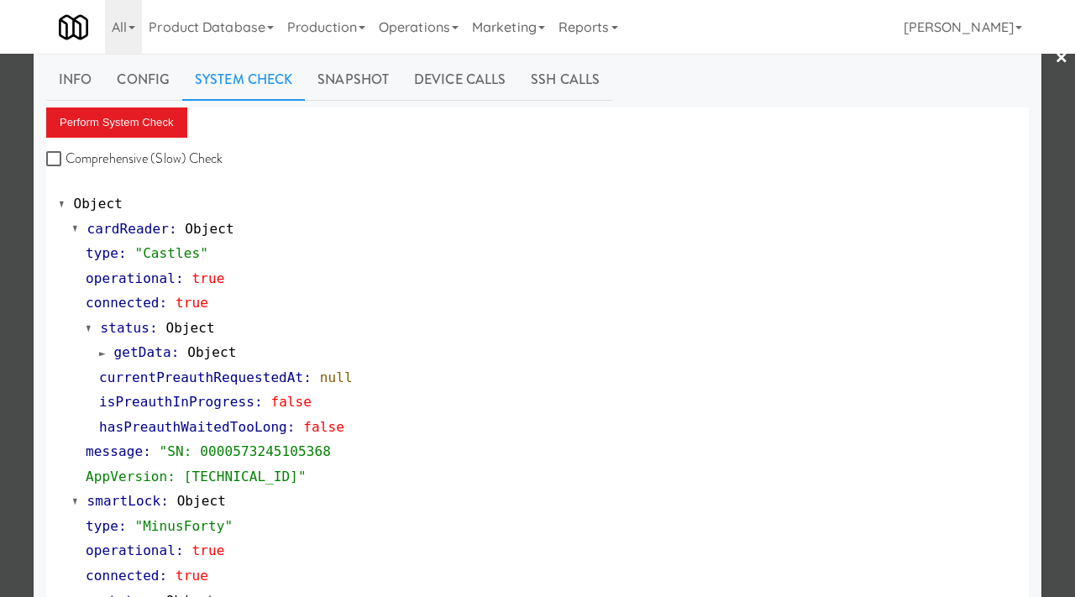
scroll to position [5, 0]
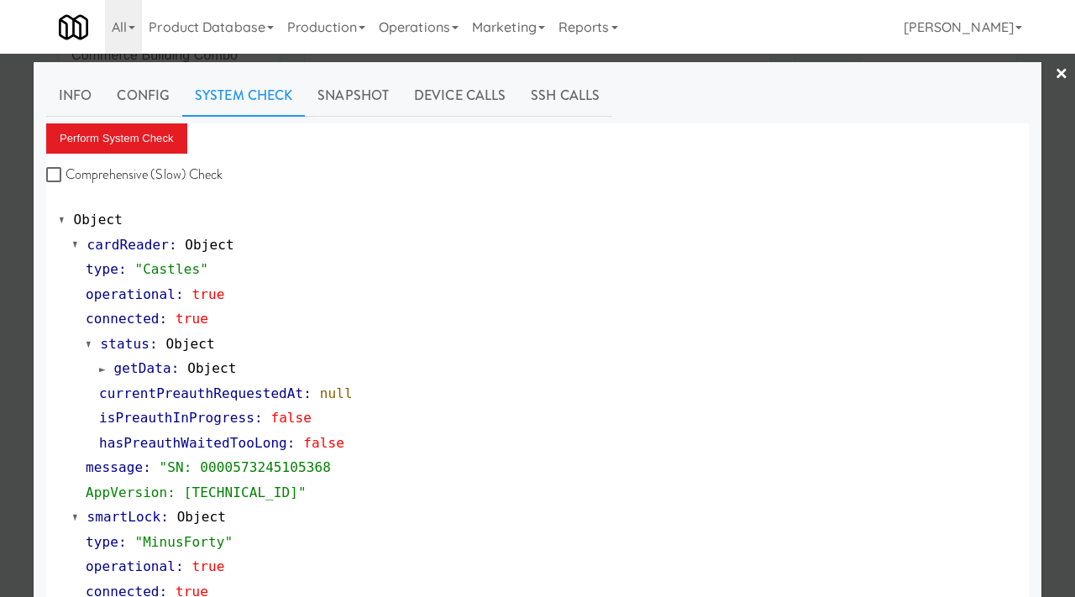
click at [0, 350] on div at bounding box center [537, 298] width 1075 height 597
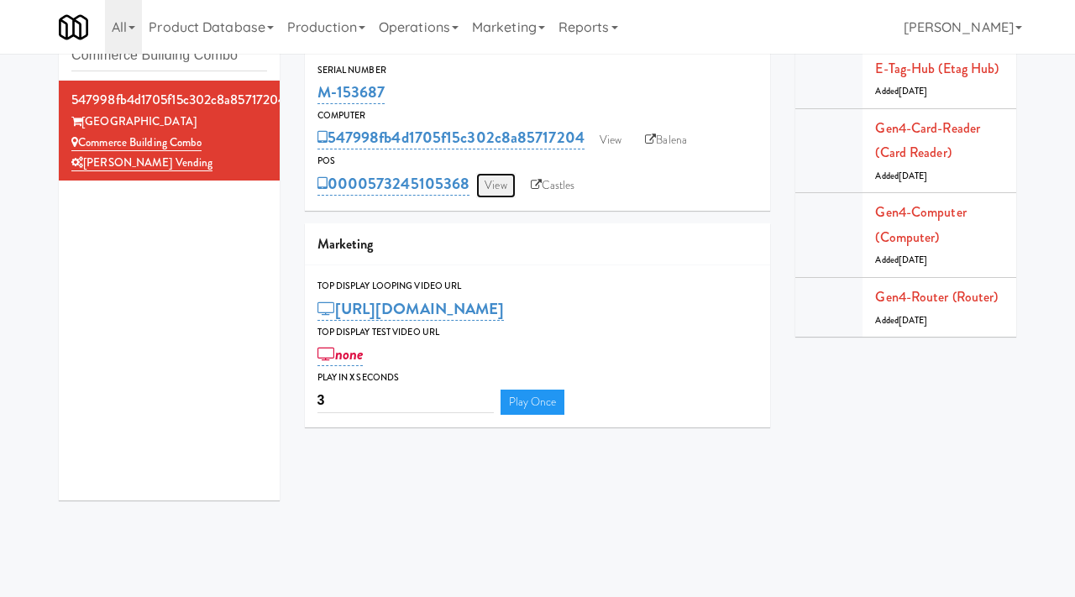
click at [506, 183] on link "View" at bounding box center [495, 185] width 39 height 25
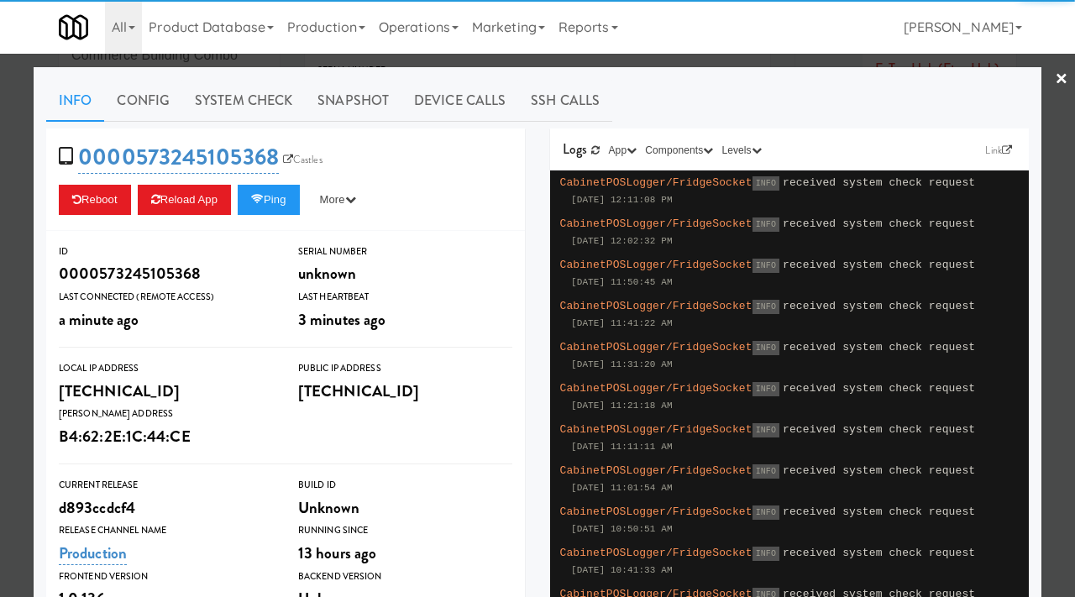
click at [286, 181] on div "0000573245105368 Castles Reboot Reload App Ping More Ping Server Restart Server…" at bounding box center [285, 179] width 479 height 102
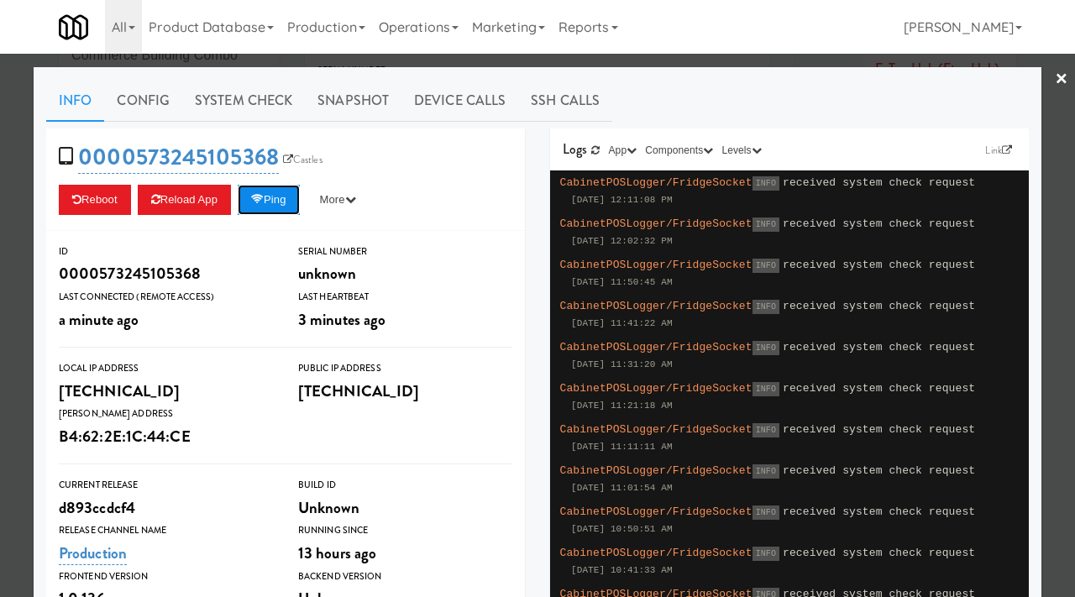
click at [281, 189] on button "Ping" at bounding box center [269, 200] width 62 height 30
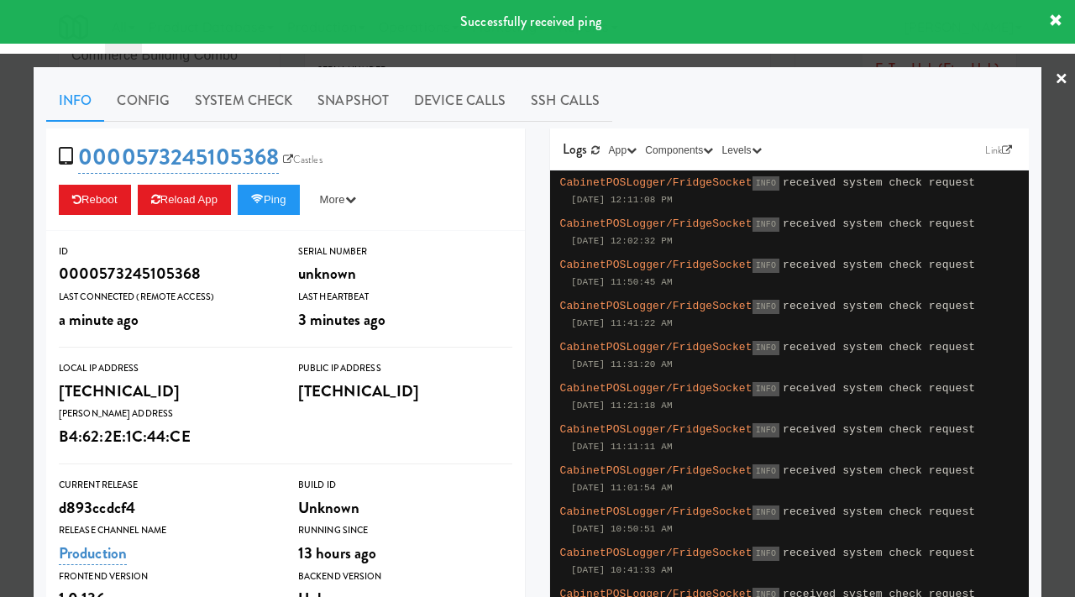
click at [8, 364] on div at bounding box center [537, 298] width 1075 height 597
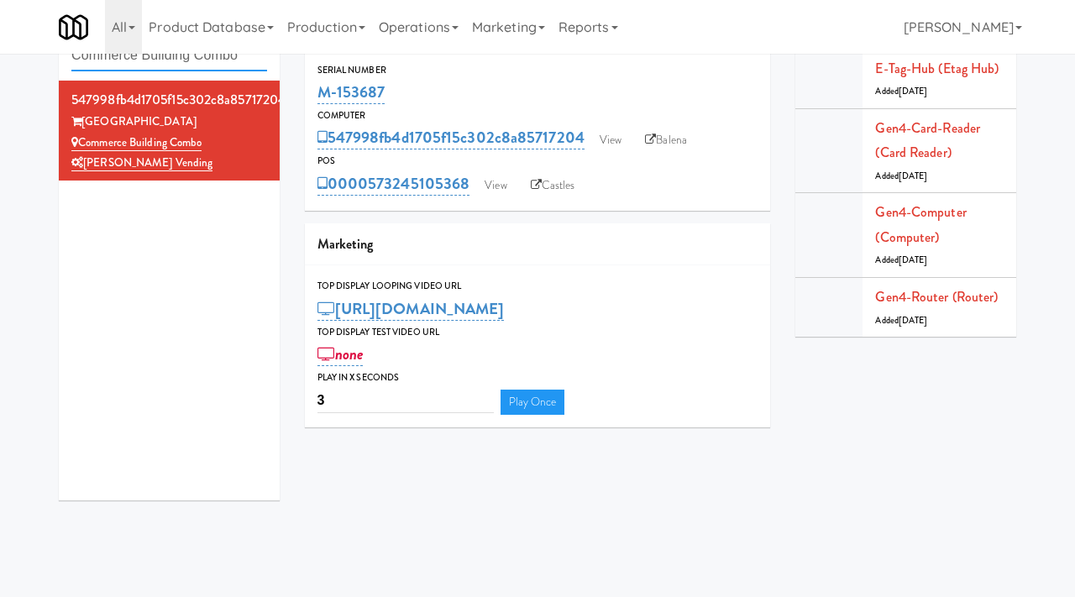
click at [191, 57] on input "Commerce Building Combo" at bounding box center [169, 55] width 196 height 31
paste input "Fridge - Gym"
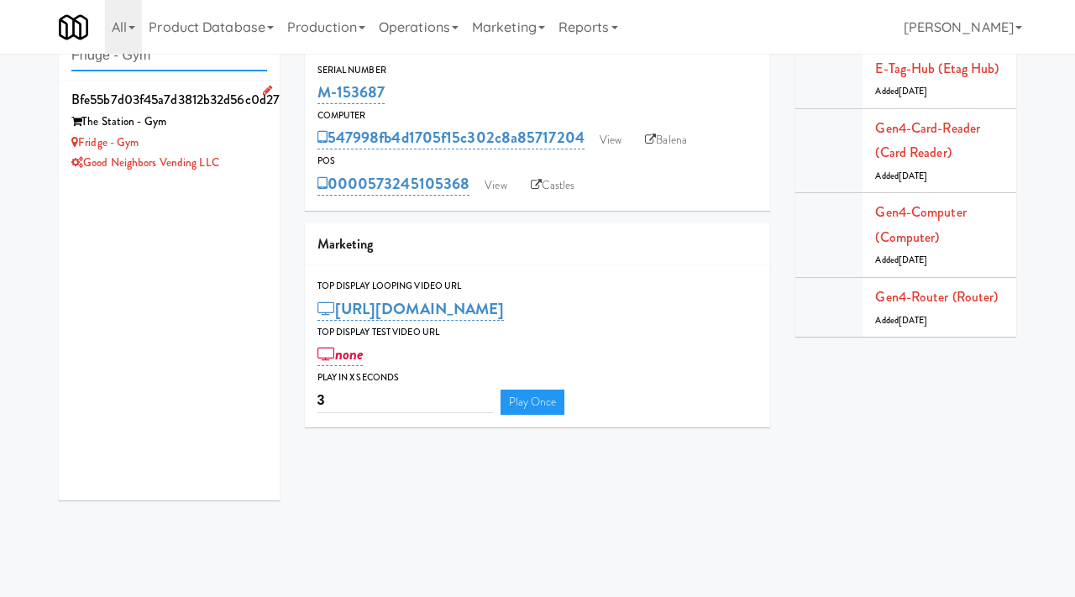
type input "Fridge - Gym"
click at [242, 142] on div "Fridge - Gym" at bounding box center [169, 143] width 196 height 21
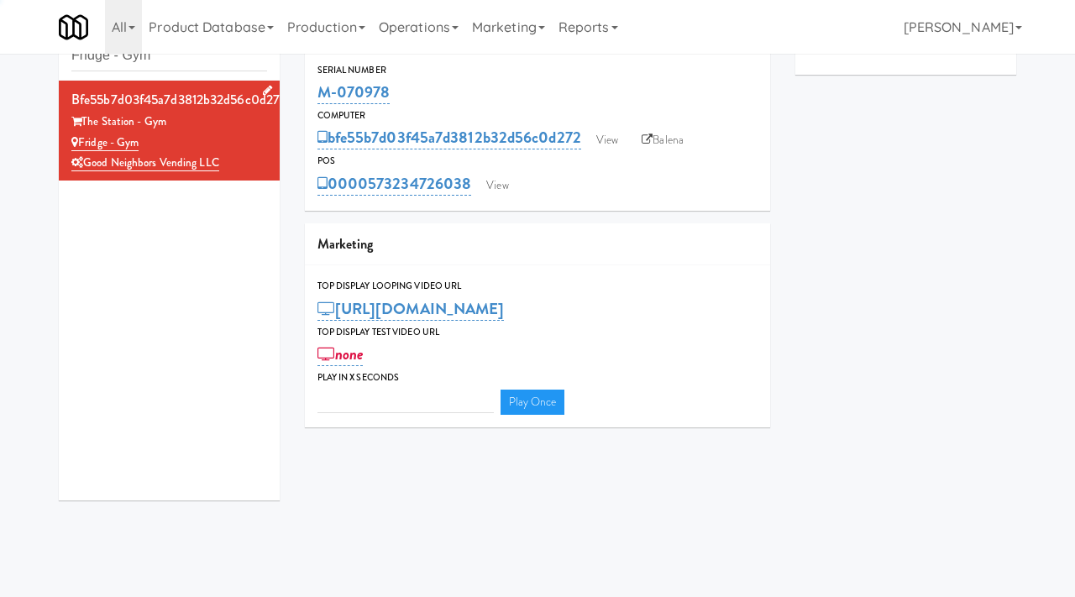
type input "3"
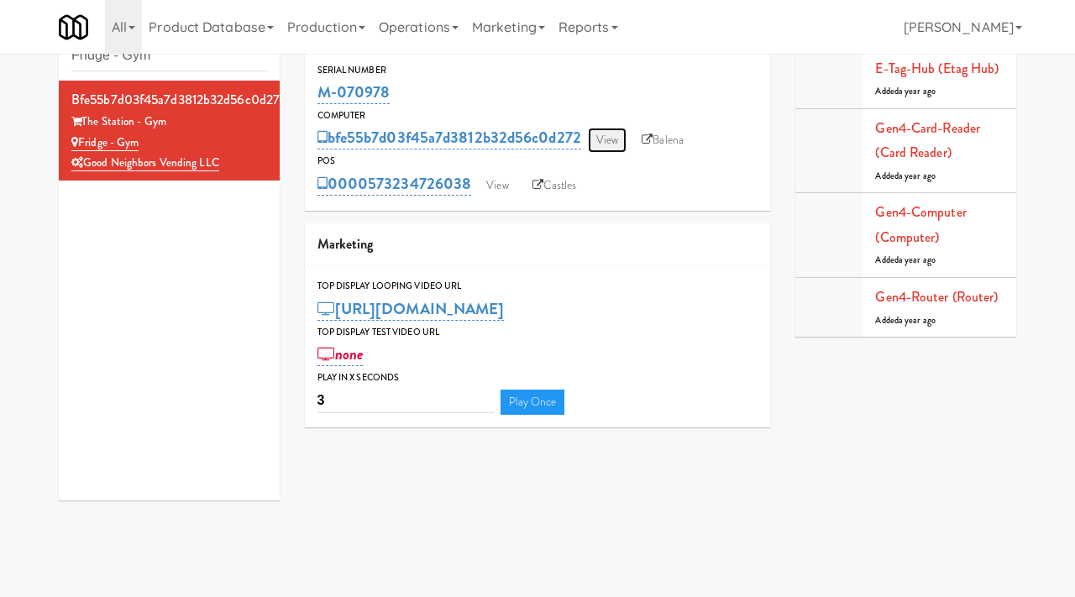
click at [616, 139] on link "View" at bounding box center [607, 140] width 39 height 25
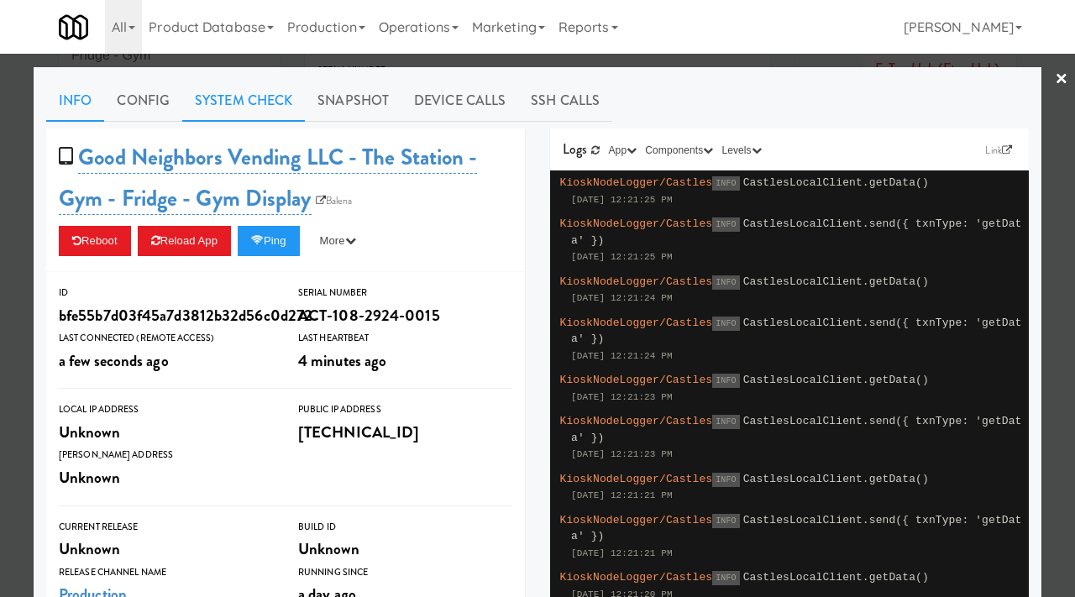
click at [247, 92] on link "System Check" at bounding box center [243, 101] width 123 height 42
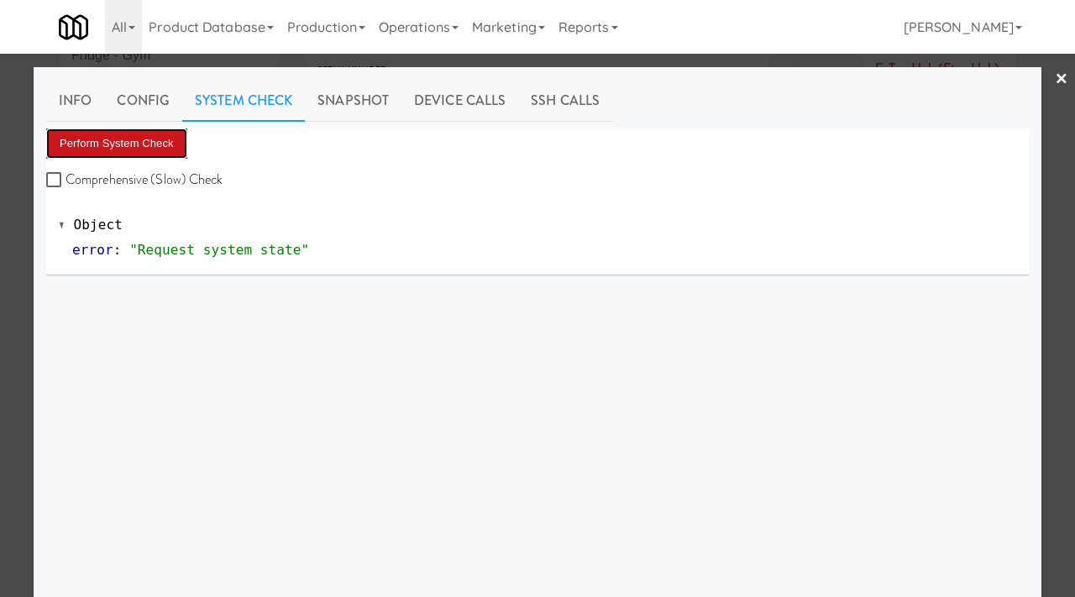
click at [160, 134] on button "Perform System Check" at bounding box center [116, 143] width 141 height 30
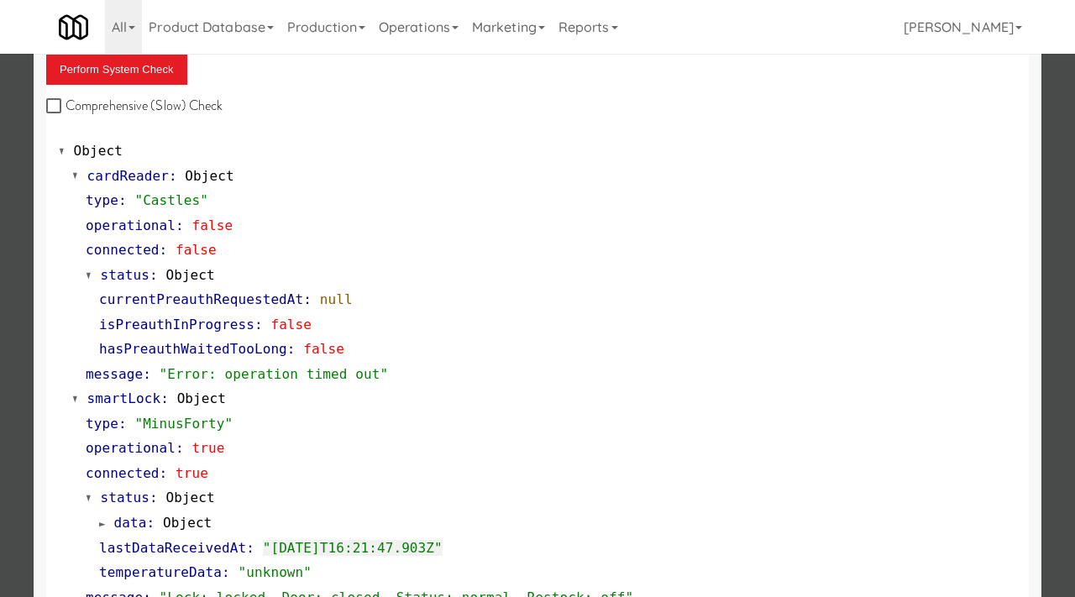
scroll to position [17, 0]
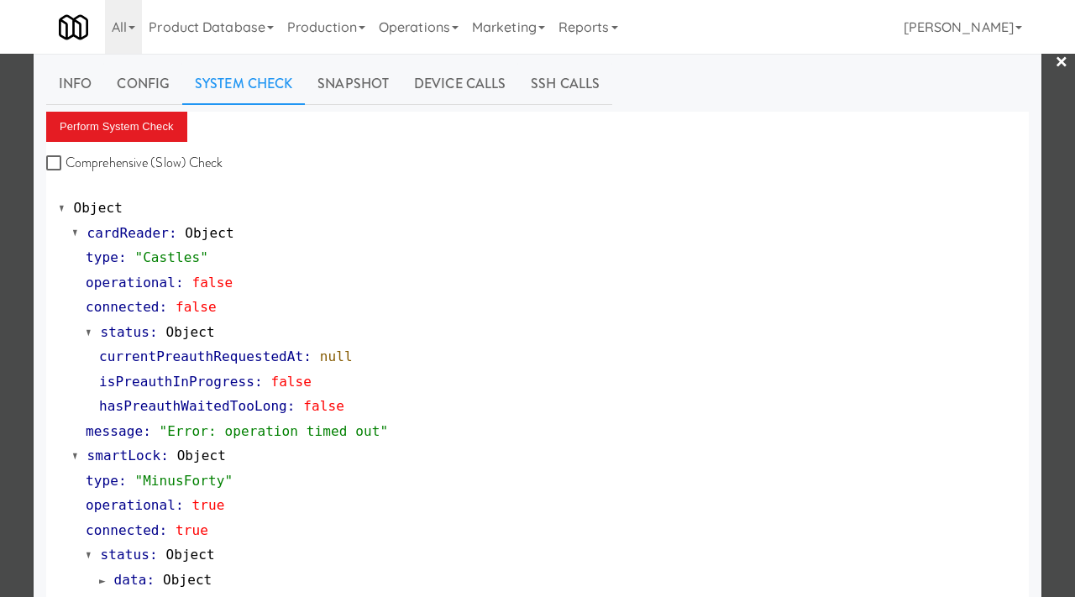
click at [0, 236] on div at bounding box center [537, 298] width 1075 height 597
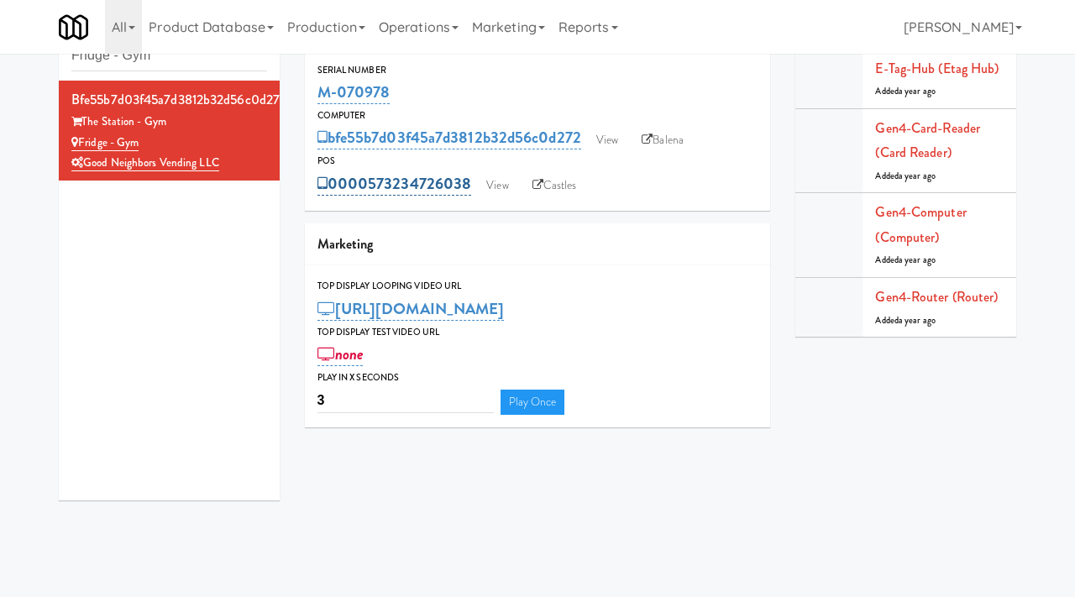
drag, startPoint x: 480, startPoint y: 172, endPoint x: 373, endPoint y: 180, distance: 107.8
click at [373, 180] on div "0000573234726038 View Castles" at bounding box center [537, 184] width 441 height 29
copy link "573234726038"
click at [611, 136] on link "View" at bounding box center [607, 140] width 39 height 25
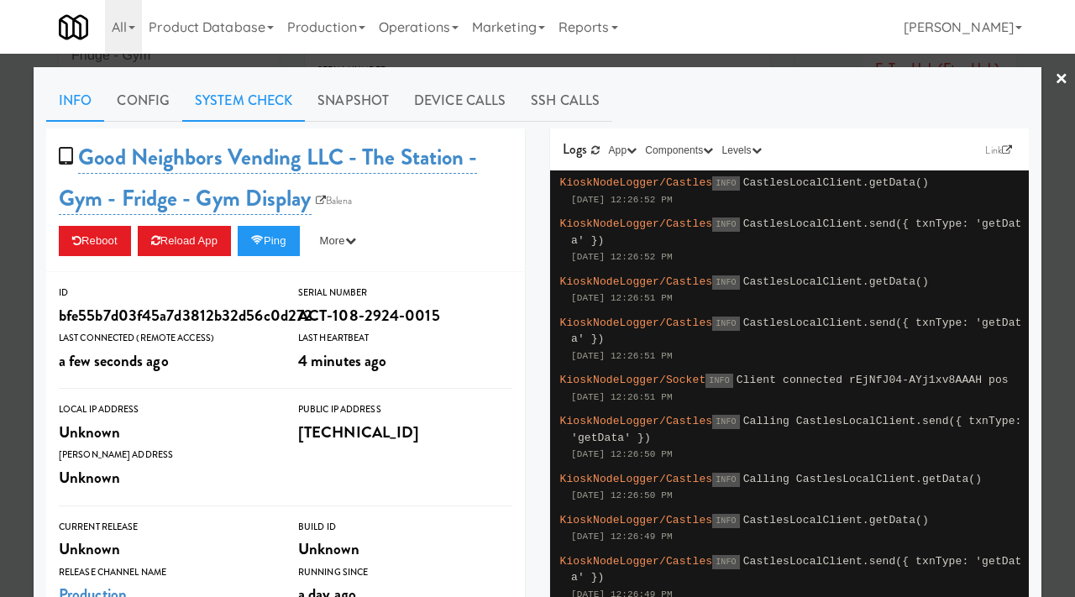
click at [282, 102] on link "System Check" at bounding box center [243, 101] width 123 height 42
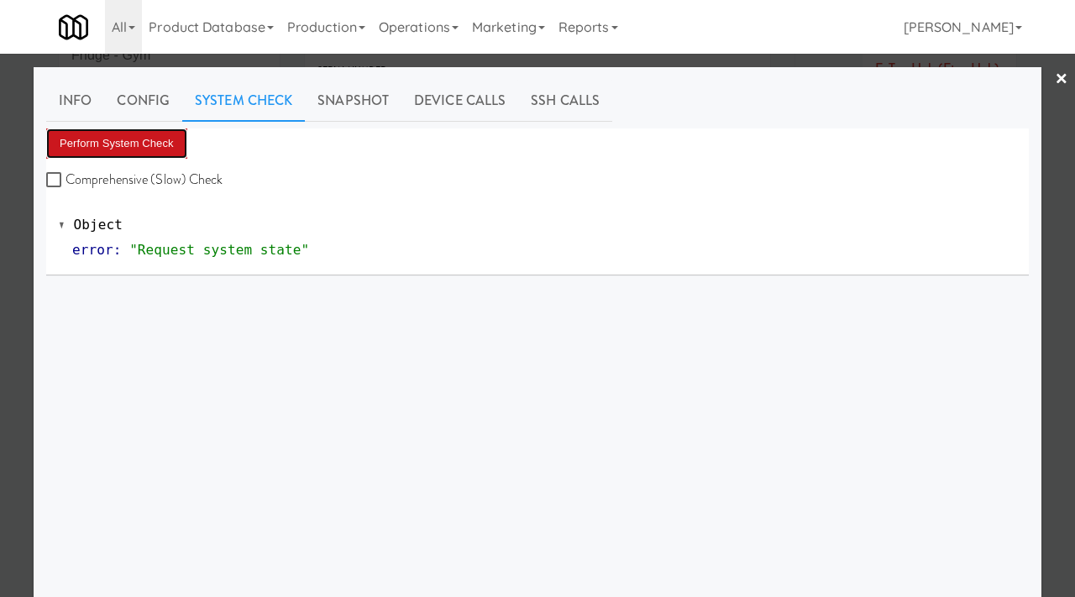
click at [177, 138] on button "Perform System Check" at bounding box center [116, 143] width 141 height 30
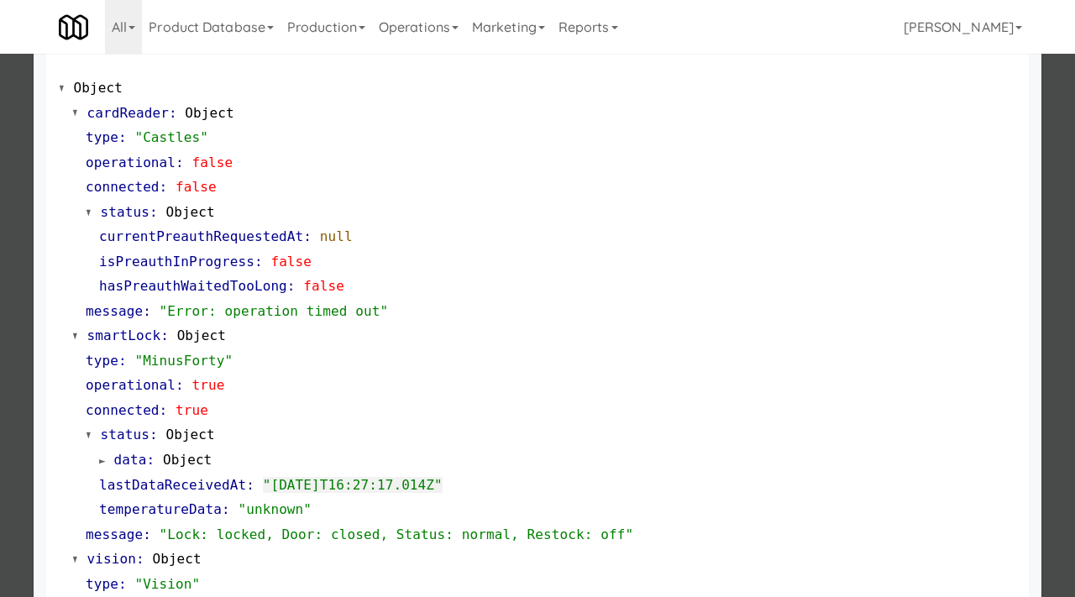
scroll to position [139, 0]
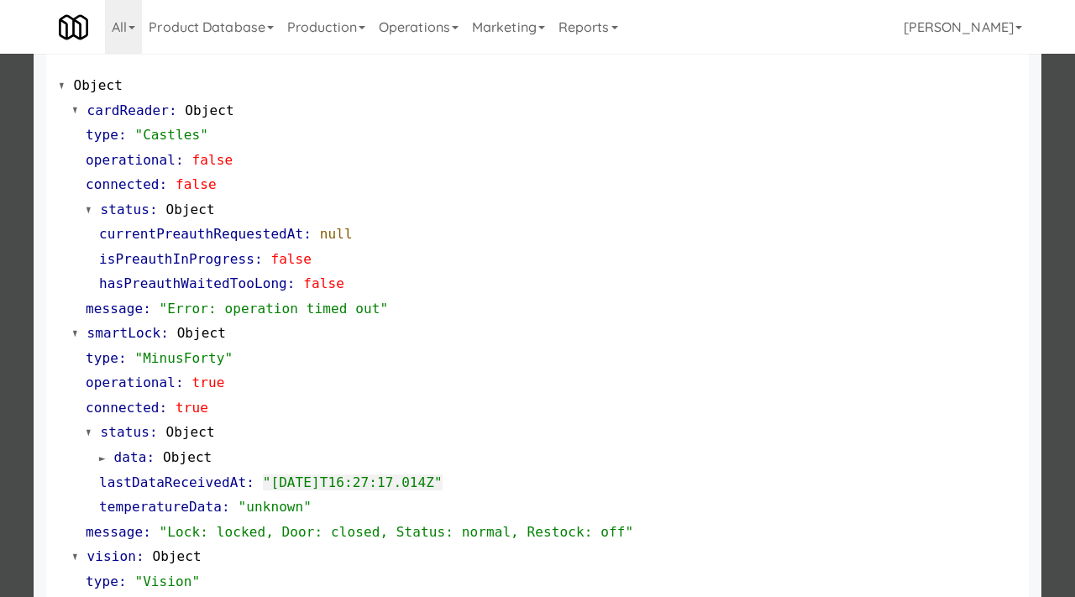
click at [0, 205] on div at bounding box center [537, 298] width 1075 height 597
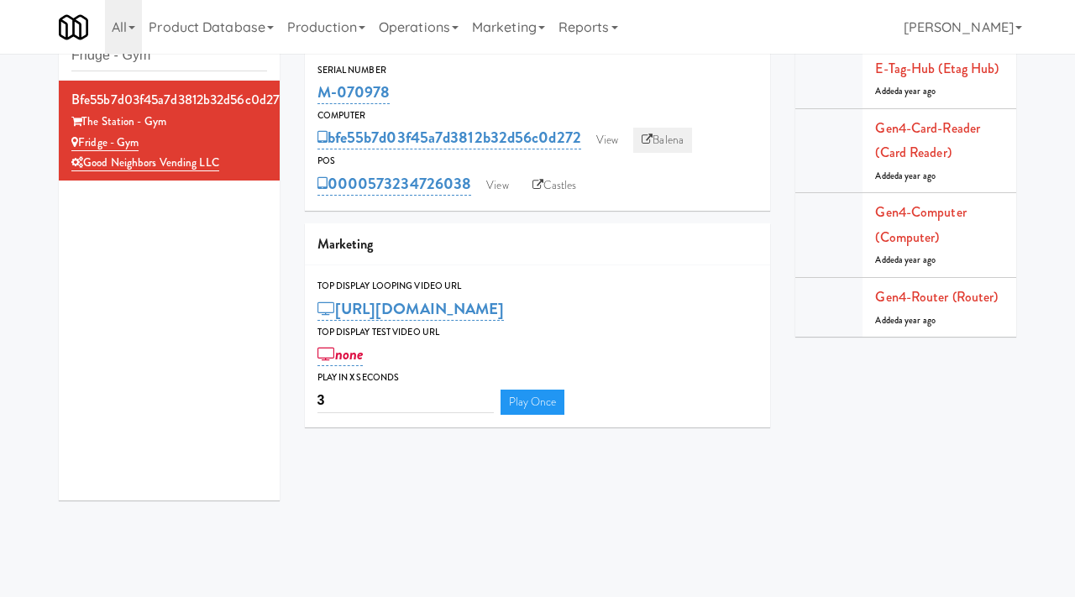
click at [664, 135] on link "Balena" at bounding box center [662, 140] width 59 height 25
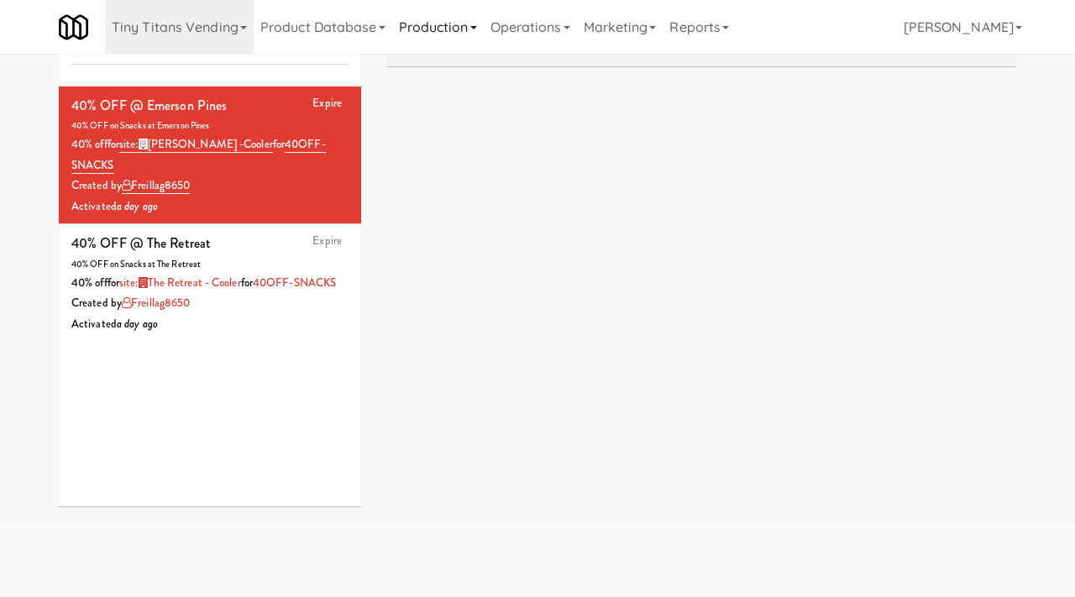
scroll to position [127, 0]
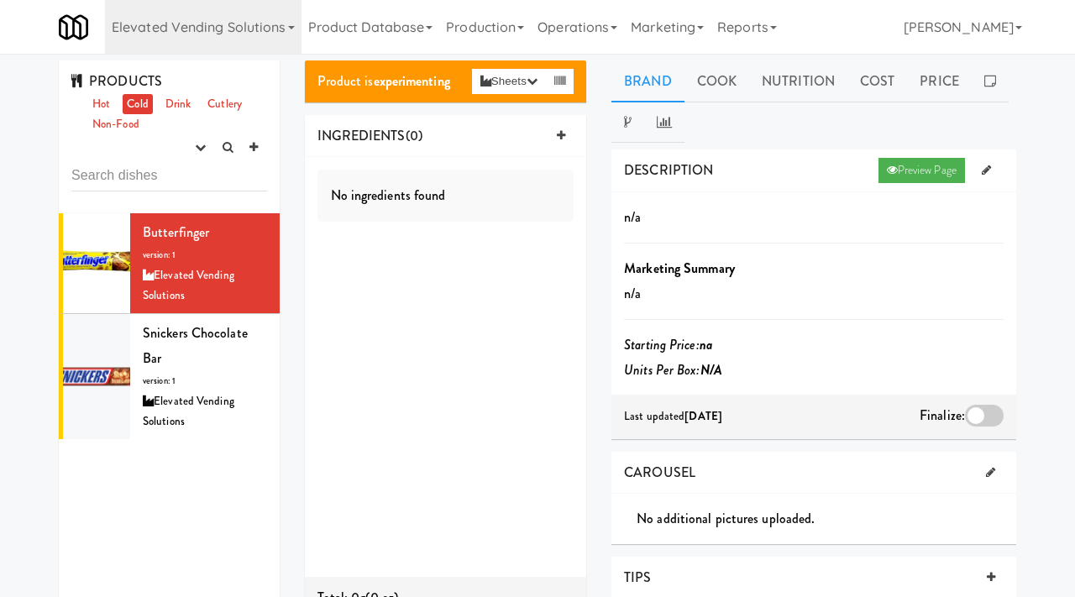
click at [270, 24] on link "Elevated Vending Solutions" at bounding box center [203, 27] width 197 height 54
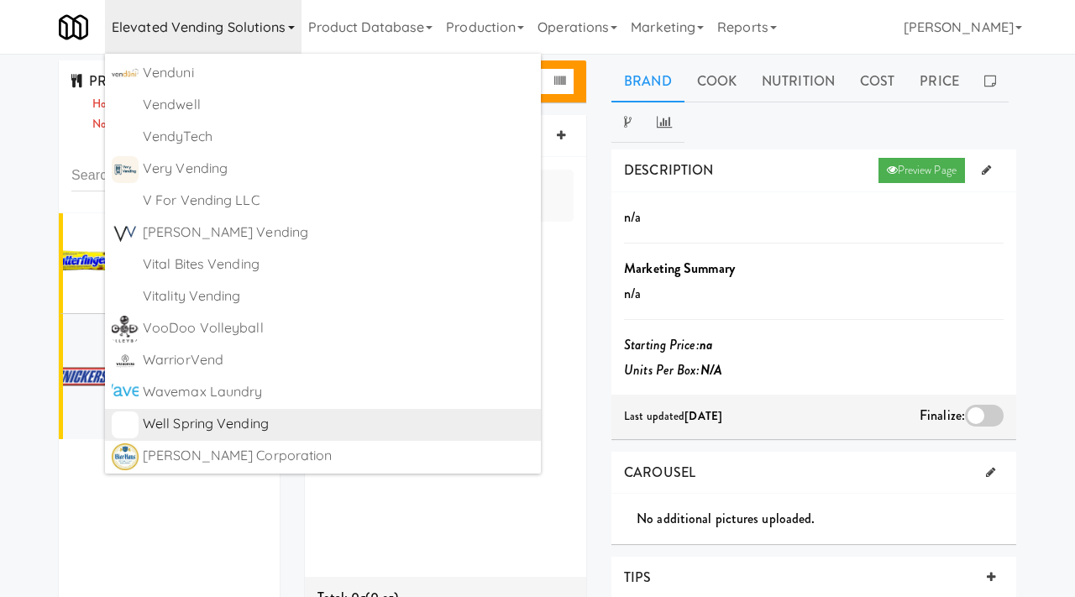
scroll to position [10827, 0]
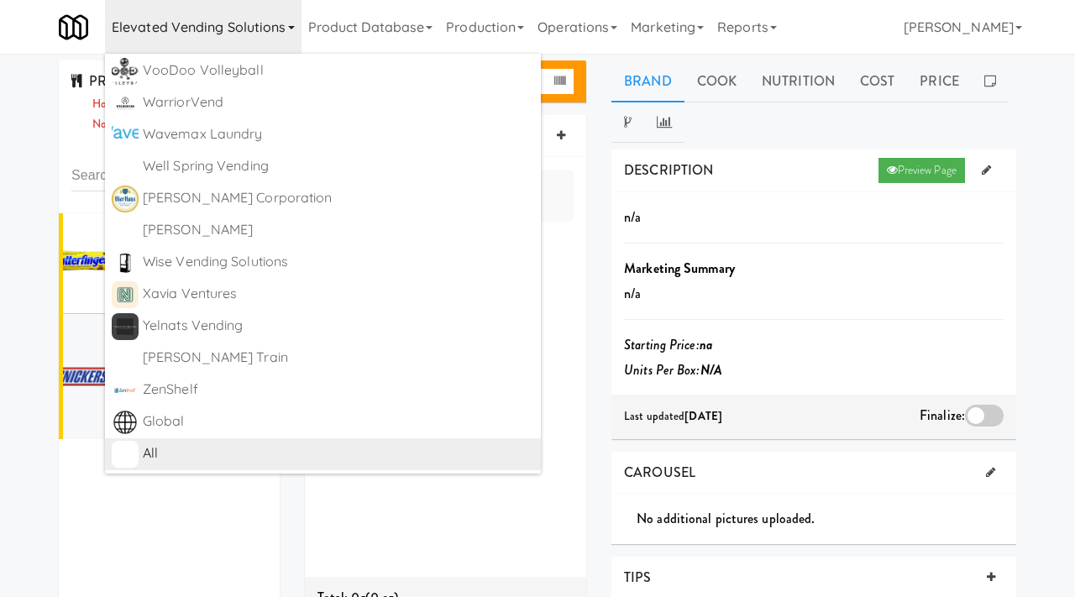
click at [162, 453] on div "All" at bounding box center [338, 453] width 391 height 25
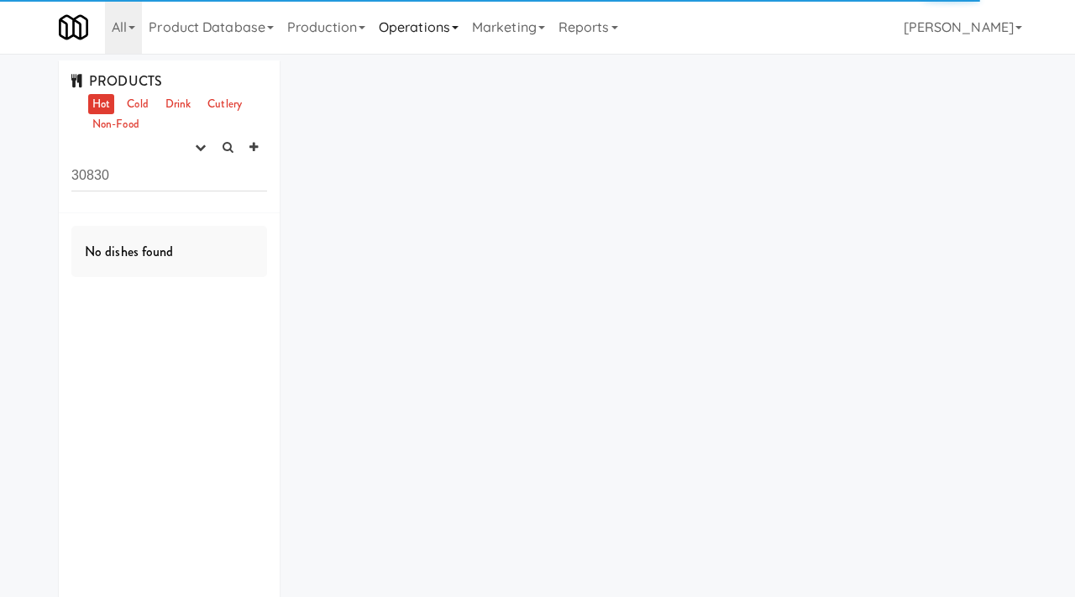
click at [447, 33] on link "Operations" at bounding box center [418, 27] width 93 height 54
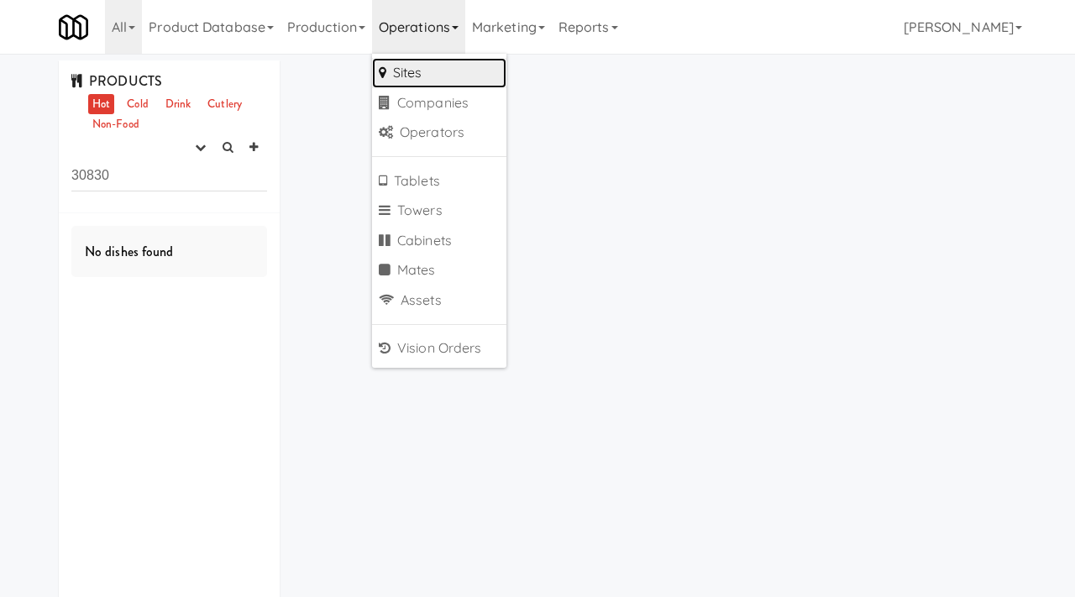
click at [430, 70] on link "Sites" at bounding box center [439, 73] width 134 height 30
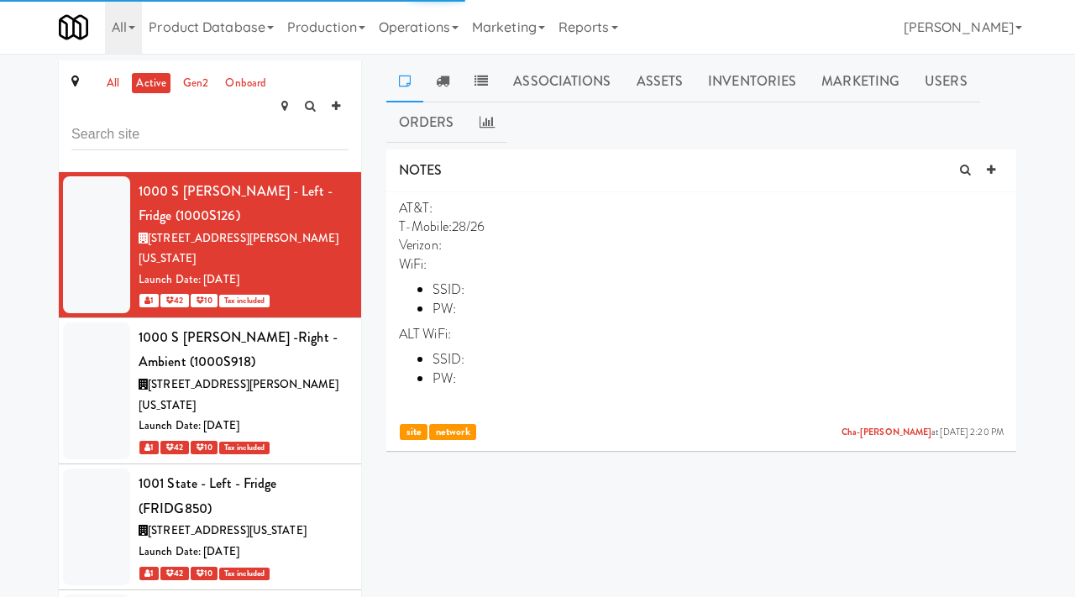
scroll to position [105059, 0]
